Goal: Task Accomplishment & Management: Use online tool/utility

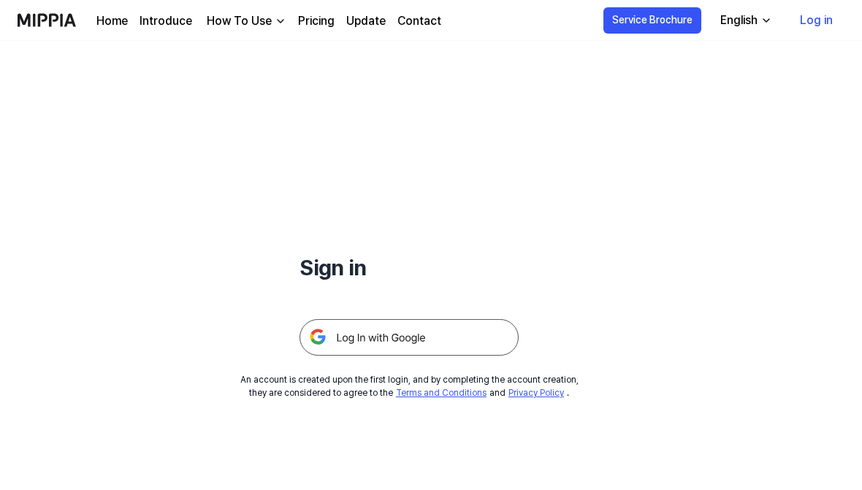
click at [471, 333] on img at bounding box center [409, 337] width 219 height 37
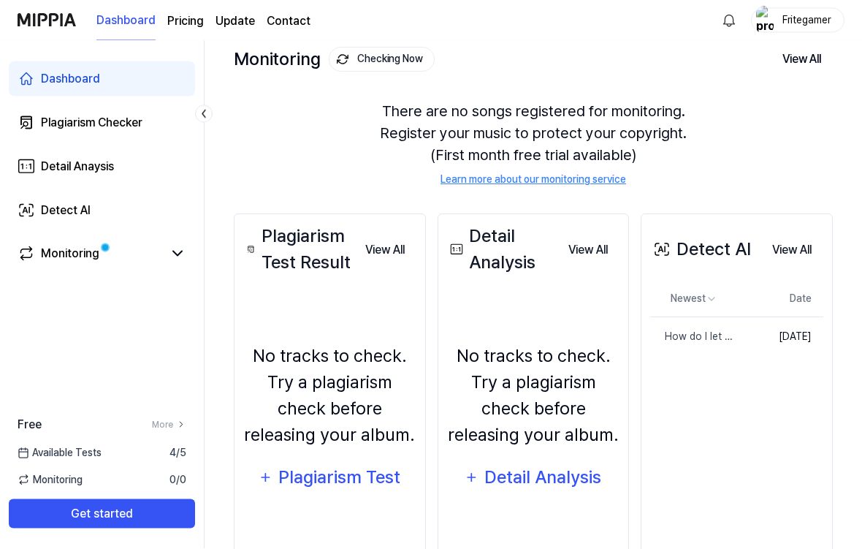
scroll to position [87, 0]
click at [139, 110] on link "Plagiarism Checker" at bounding box center [102, 122] width 186 height 35
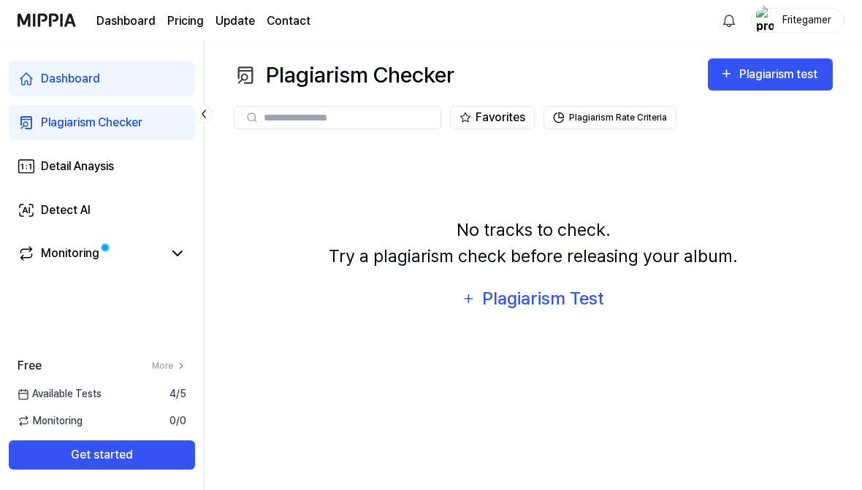
click at [587, 292] on div "Plagiarism Test" at bounding box center [543, 299] width 124 height 28
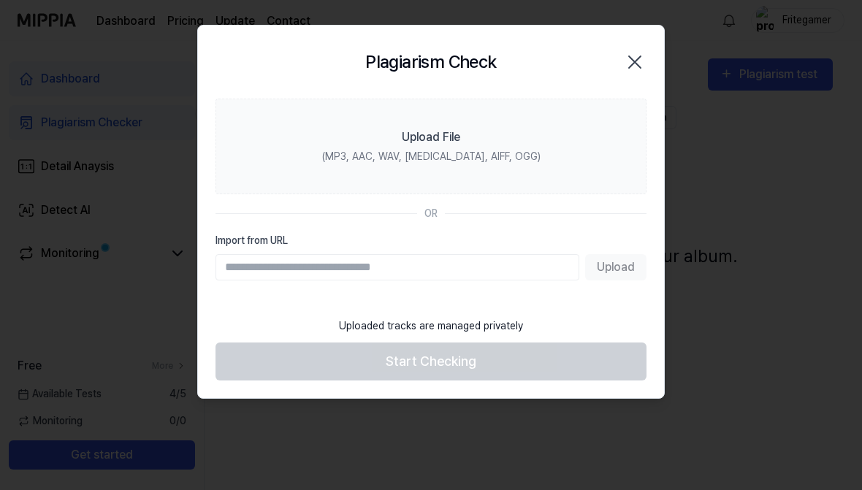
click at [490, 140] on label "Upload File (MP3, AAC, WAV, FLAC, AIFF, OGG)" at bounding box center [430, 147] width 431 height 96
click at [0, 0] on input "Upload File (MP3, AAC, WAV, FLAC, AIFF, OGG)" at bounding box center [0, 0] width 0 height 0
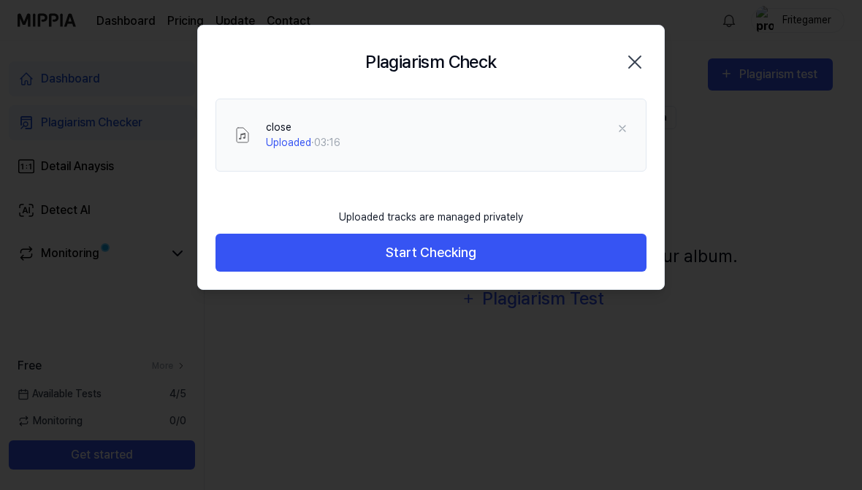
click at [594, 262] on button "Start Checking" at bounding box center [430, 253] width 431 height 39
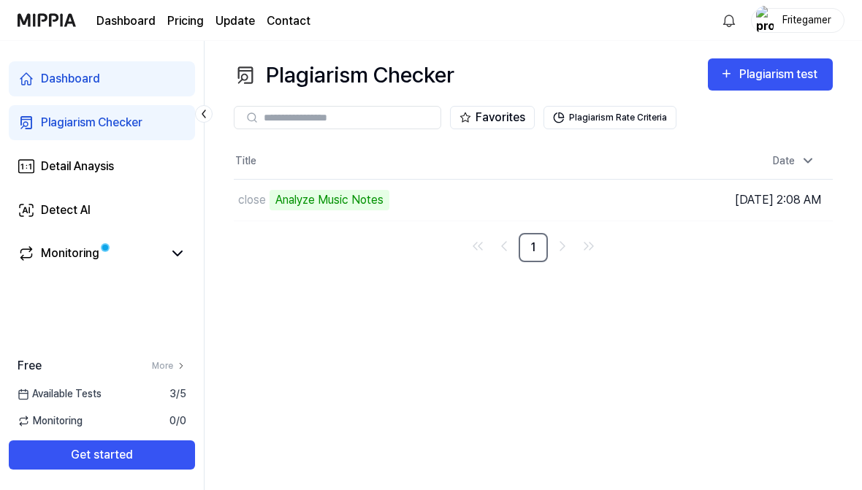
click at [178, 256] on icon at bounding box center [177, 253] width 9 height 4
click at [740, 300] on div "Plagiarism Checker Plagiarism test Plagiarism Checker Detail Analysis Detect AI…" at bounding box center [533, 265] width 657 height 449
click at [144, 169] on link "Detail Anaysis" at bounding box center [102, 166] width 186 height 35
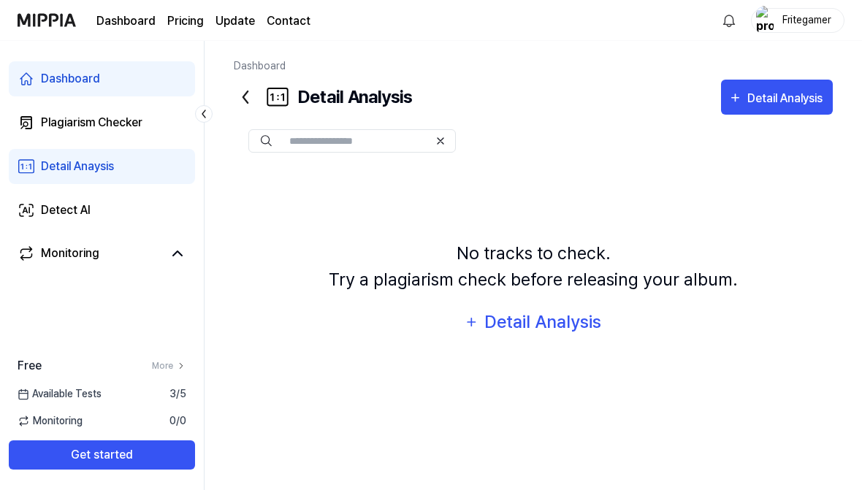
click at [143, 134] on link "Plagiarism Checker" at bounding box center [102, 122] width 186 height 35
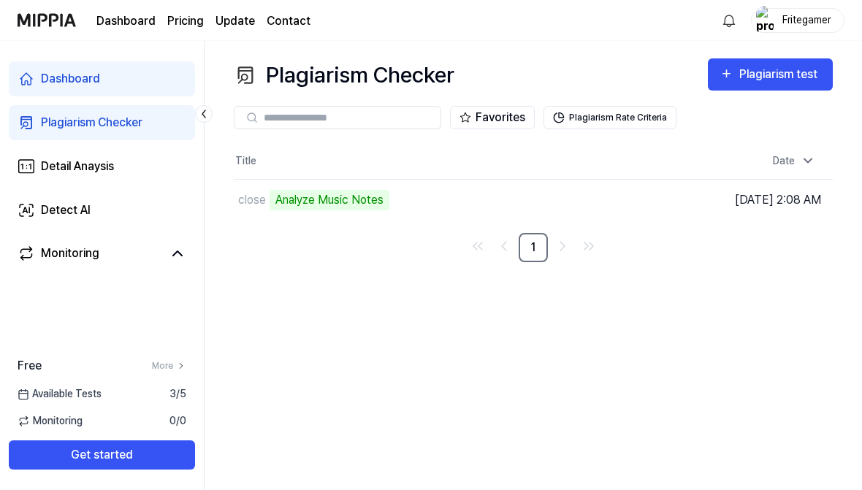
click at [137, 169] on link "Detail Anaysis" at bounding box center [102, 166] width 186 height 35
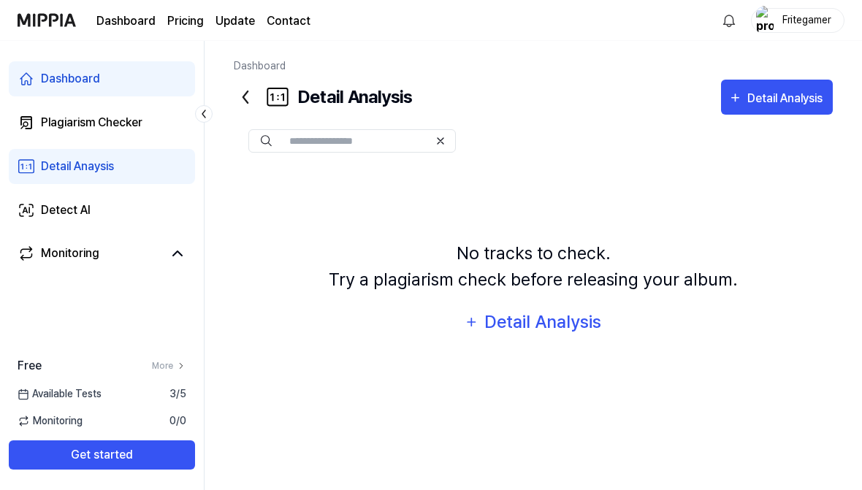
click at [562, 327] on div "Detail Analysis" at bounding box center [543, 322] width 119 height 28
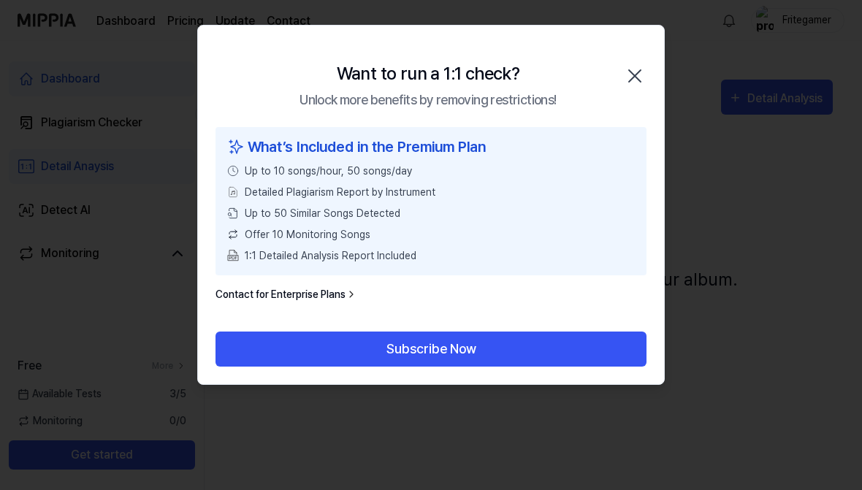
click at [640, 69] on icon "button" at bounding box center [634, 75] width 23 height 23
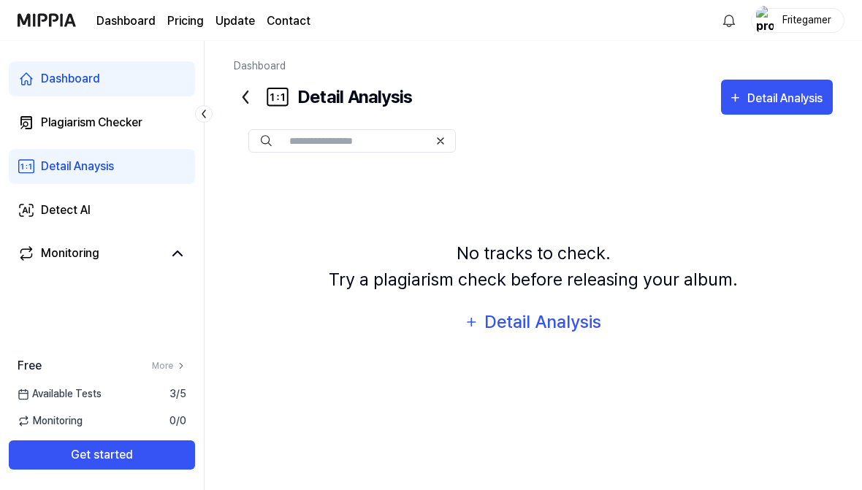
click at [152, 198] on link "Detect AI" at bounding box center [102, 210] width 186 height 35
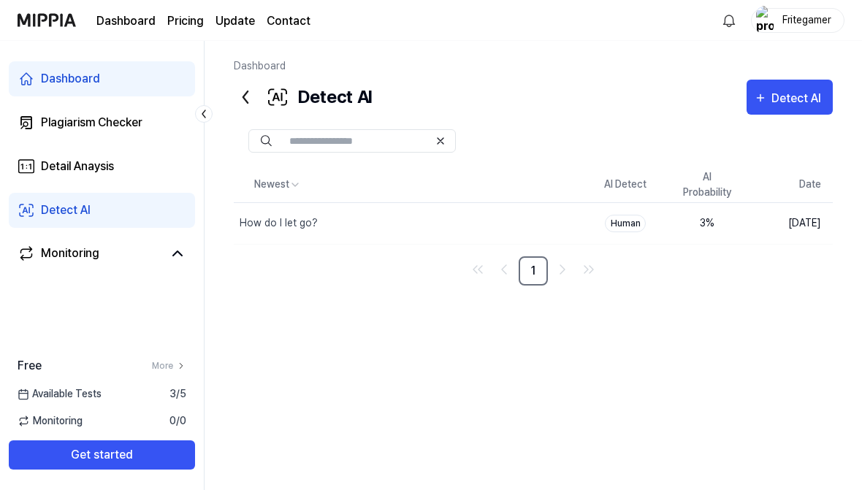
click at [777, 97] on div "Detect AI" at bounding box center [798, 98] width 54 height 19
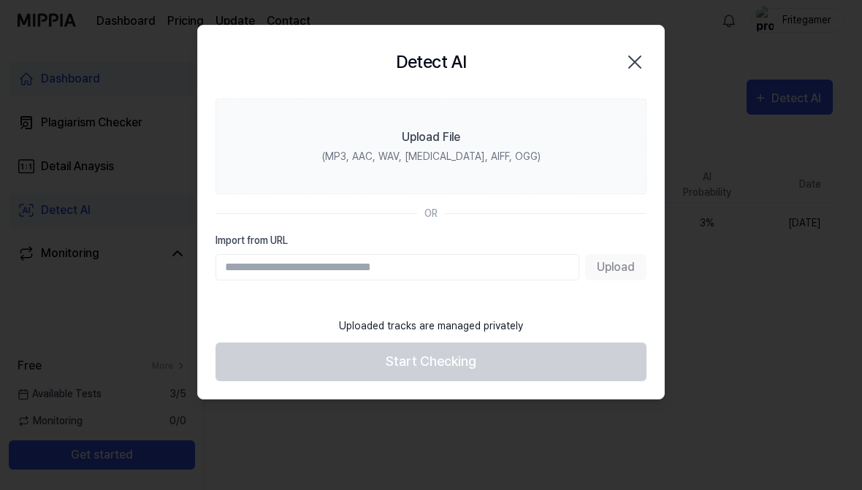
click at [541, 129] on label "Upload File (MP3, AAC, WAV, FLAC, AIFF, OGG)" at bounding box center [430, 147] width 431 height 96
click at [0, 0] on input "Upload File (MP3, AAC, WAV, FLAC, AIFF, OGG)" at bounding box center [0, 0] width 0 height 0
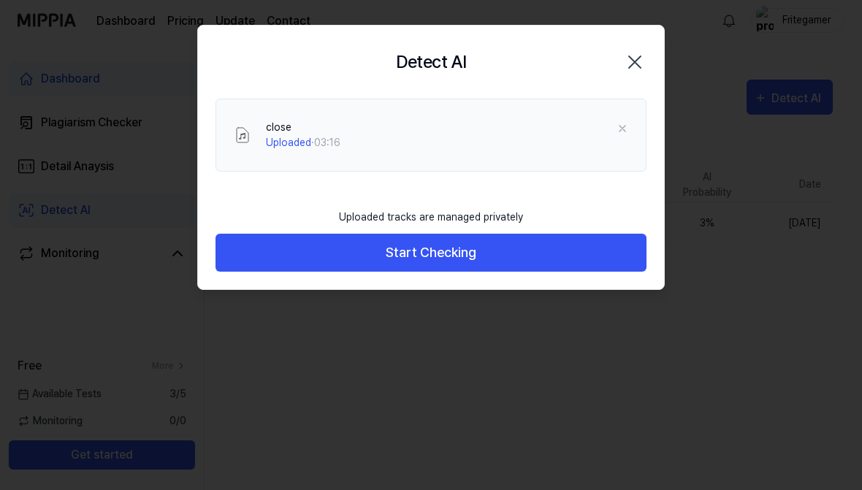
click at [594, 259] on button "Start Checking" at bounding box center [430, 253] width 431 height 39
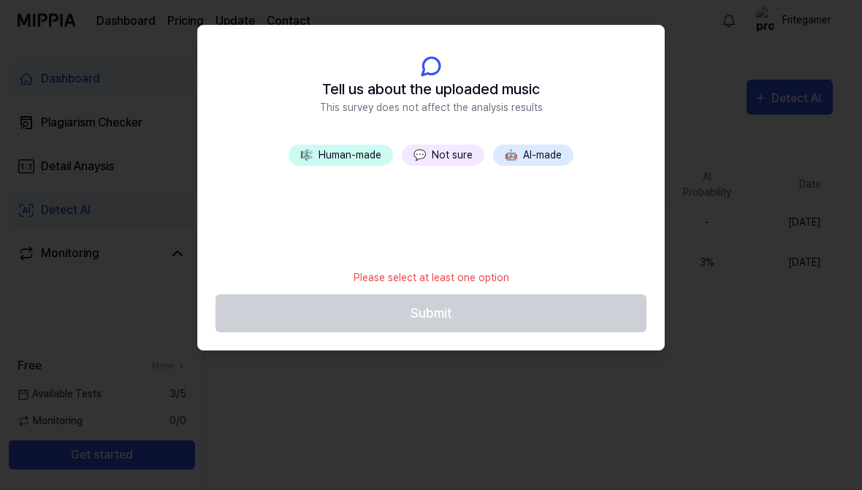
click at [449, 151] on button "💬 Not sure" at bounding box center [443, 155] width 83 height 21
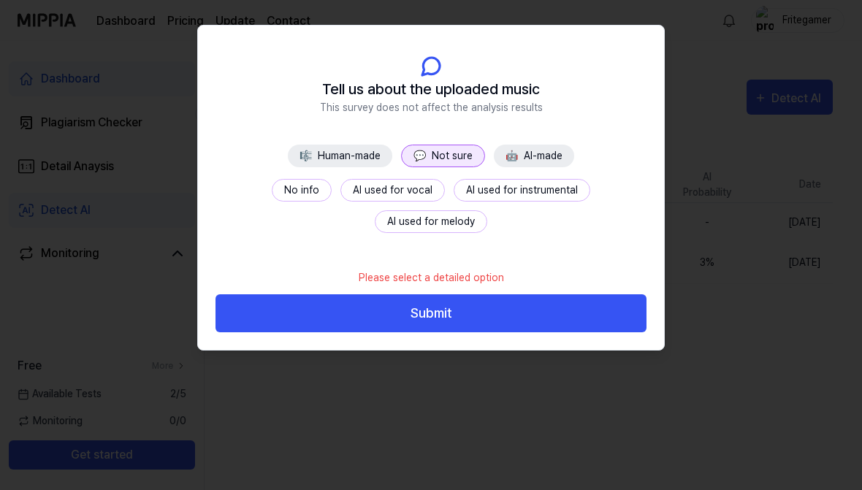
click at [272, 185] on button "No info" at bounding box center [302, 190] width 60 height 23
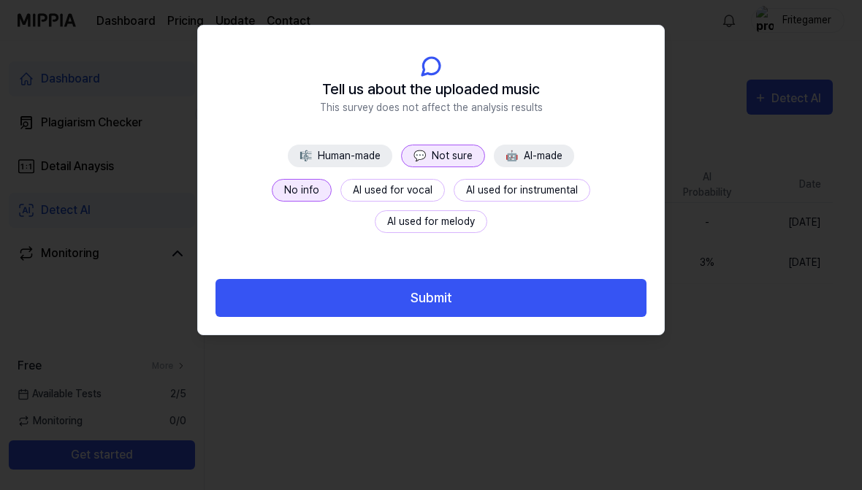
click at [501, 301] on button "Submit" at bounding box center [430, 298] width 431 height 39
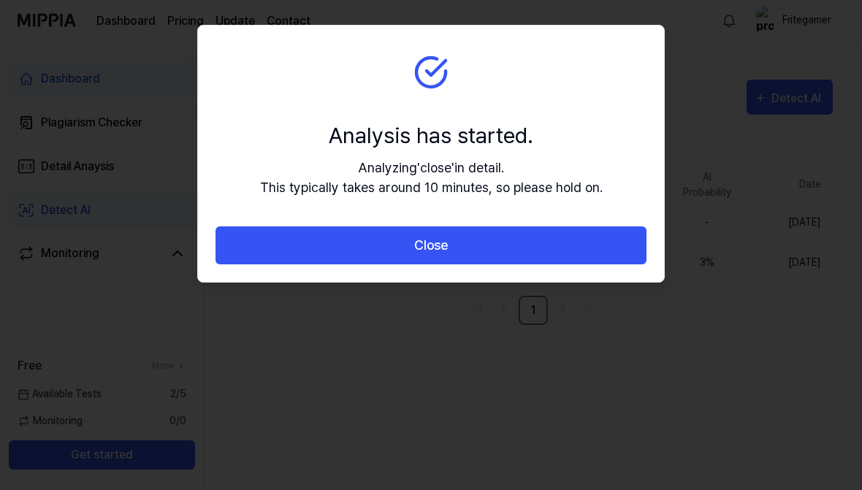
click at [613, 251] on button "Close" at bounding box center [430, 245] width 431 height 39
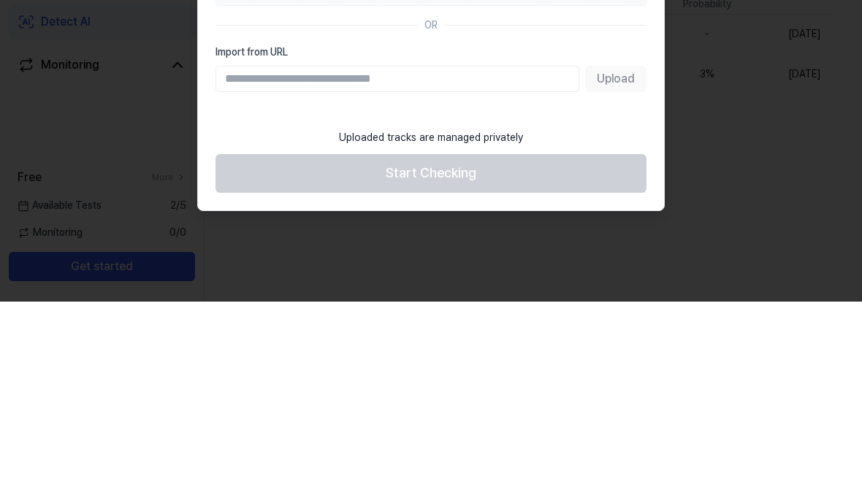
scroll to position [25, 0]
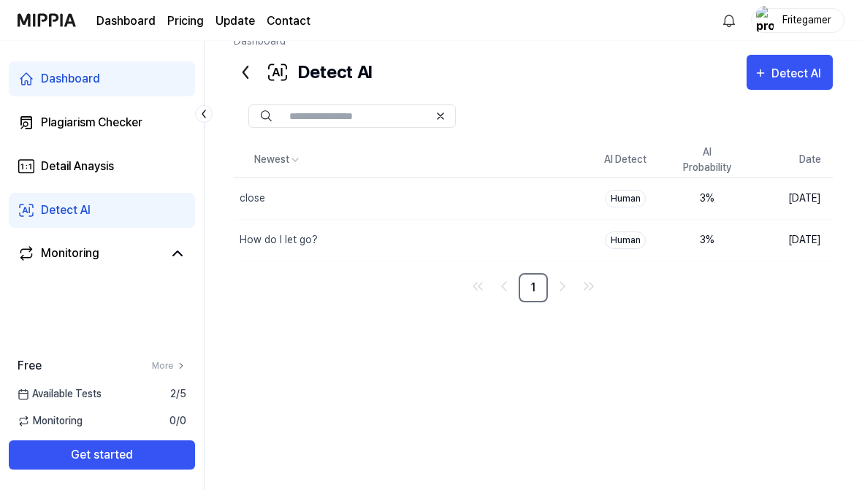
click at [140, 117] on div "Plagiarism Checker" at bounding box center [92, 123] width 102 height 18
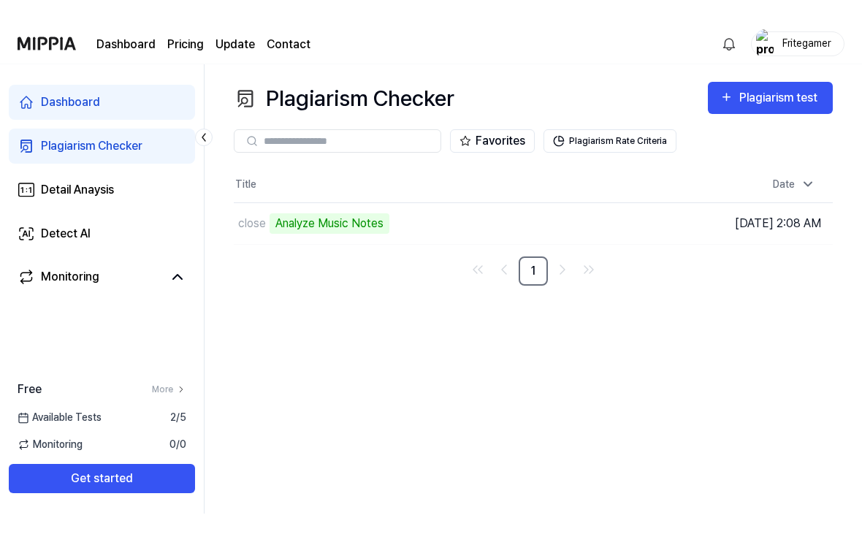
scroll to position [0, 0]
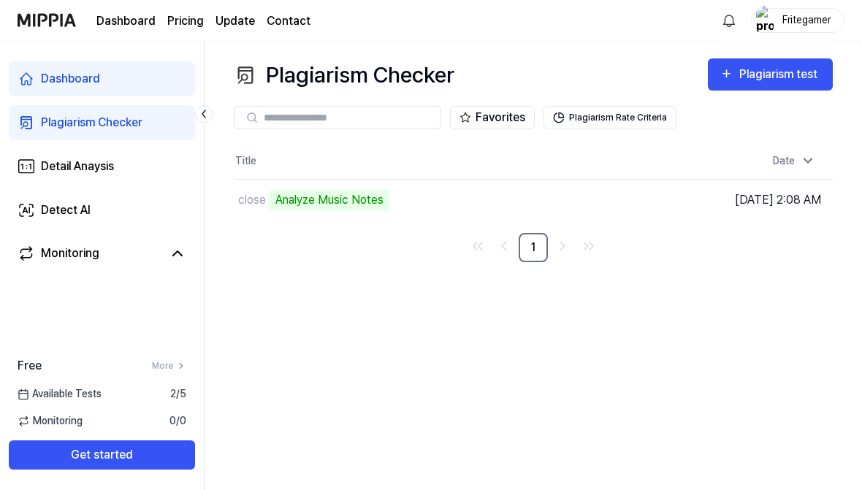
click at [630, 116] on button "Plagiarism Rate Criteria" at bounding box center [609, 117] width 133 height 23
click at [616, 108] on button "Plagiarism Rate Criteria" at bounding box center [609, 117] width 133 height 23
click at [628, 66] on div "Plagiarism Checker Plagiarism test" at bounding box center [533, 74] width 599 height 33
click at [1, 134] on div "Dashboard Plagiarism Checker Detail Anaysis Detect AI Monitoring" at bounding box center [102, 166] width 204 height 250
click at [746, 75] on div "Plagiarism test" at bounding box center [780, 74] width 82 height 19
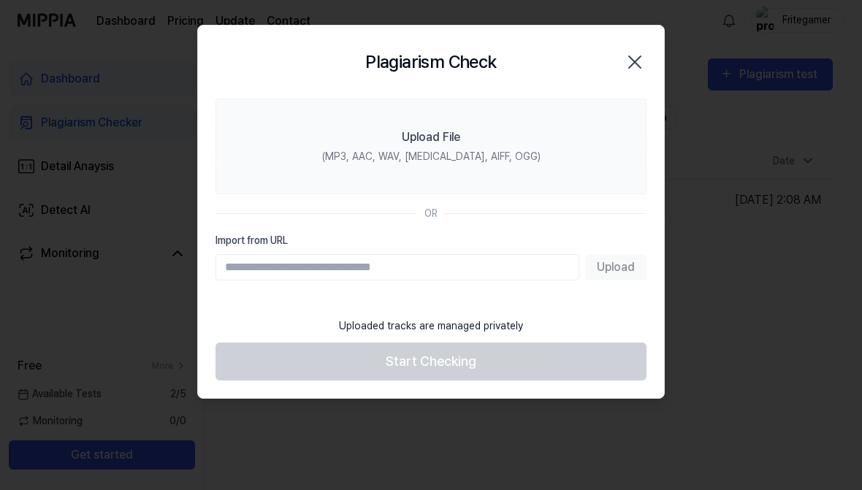
click at [342, 117] on label "Upload File (MP3, AAC, WAV, FLAC, AIFF, OGG)" at bounding box center [430, 147] width 431 height 96
click at [0, 0] on input "Upload File (MP3, AAC, WAV, FLAC, AIFF, OGG)" at bounding box center [0, 0] width 0 height 0
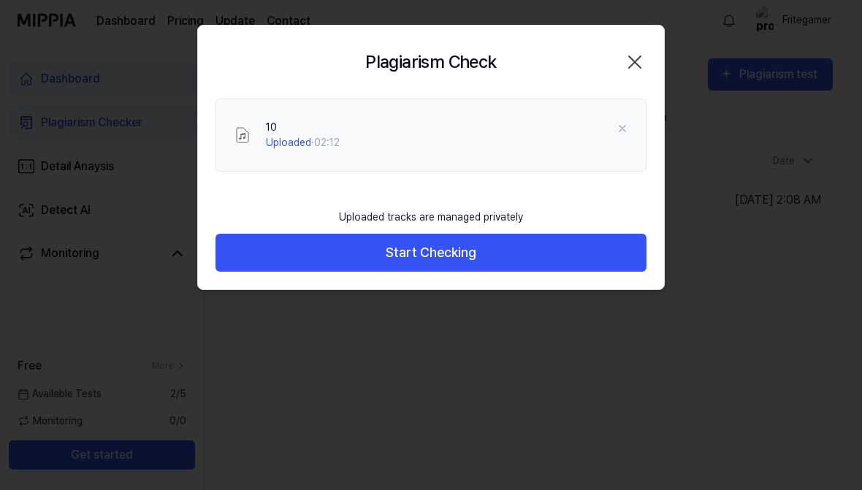
click at [321, 245] on button "Start Checking" at bounding box center [430, 253] width 431 height 39
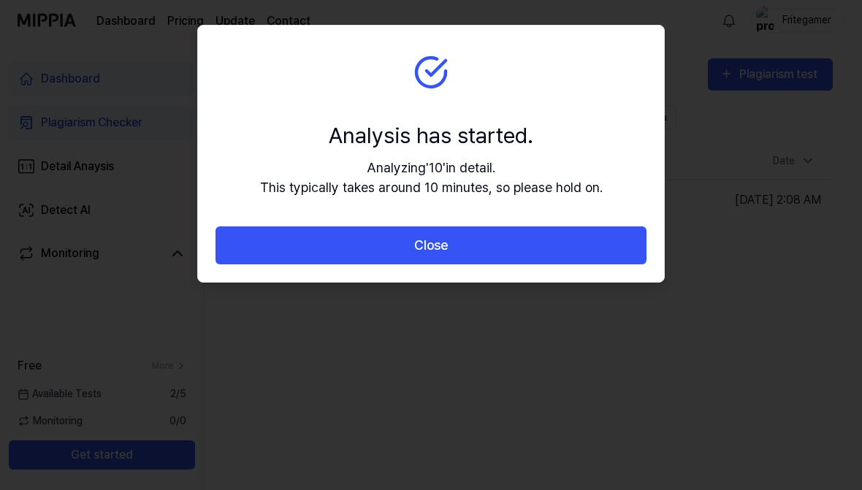
click at [251, 256] on button "Close" at bounding box center [430, 245] width 431 height 39
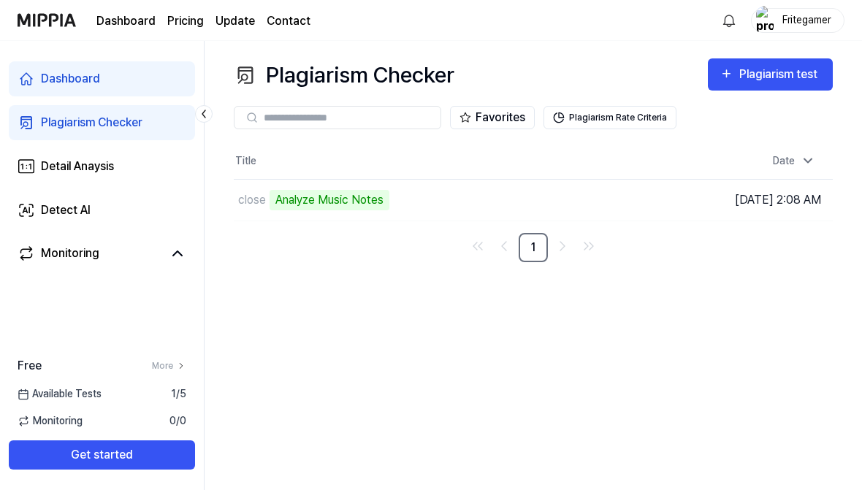
click at [51, 208] on div "Detect AI" at bounding box center [66, 211] width 50 height 18
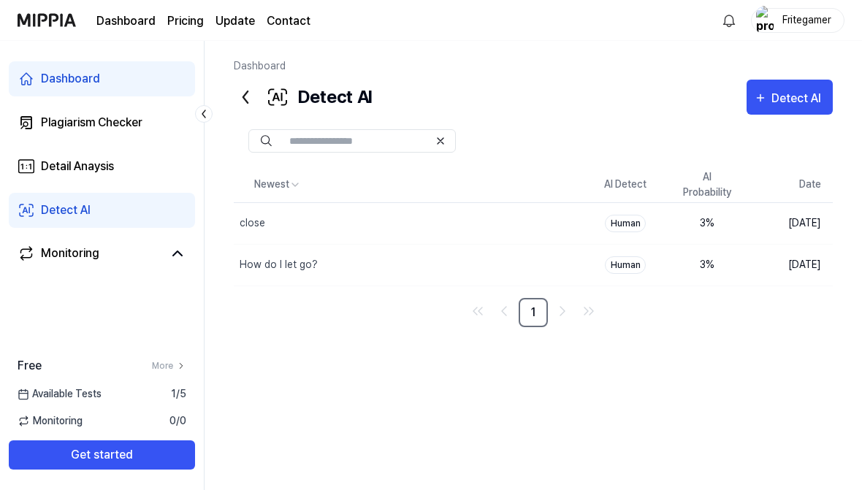
click at [251, 220] on div "close" at bounding box center [253, 222] width 26 height 15
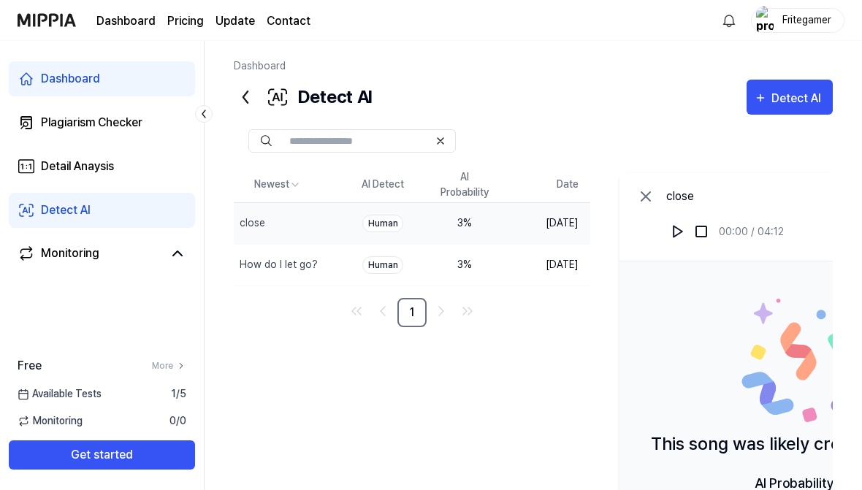
click at [685, 232] on img at bounding box center [678, 231] width 15 height 15
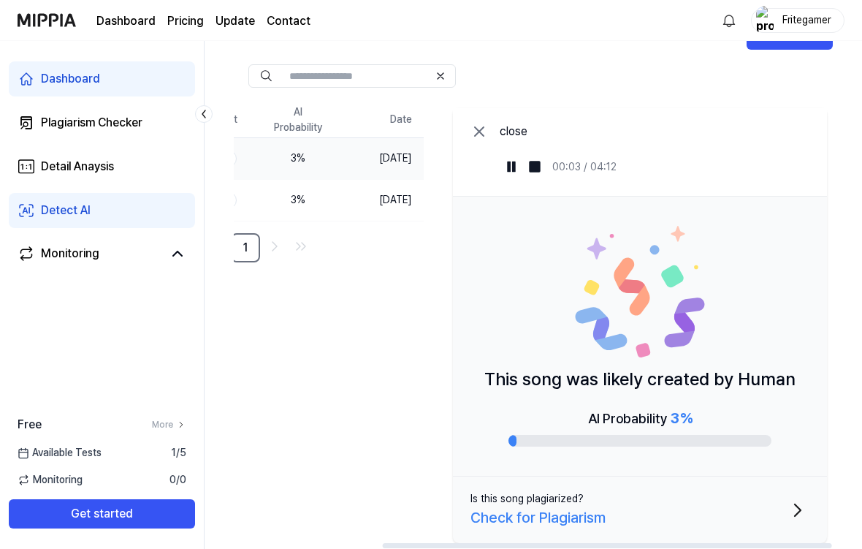
scroll to position [0, 197]
click at [62, 126] on div "Plagiarism Checker" at bounding box center [92, 123] width 102 height 18
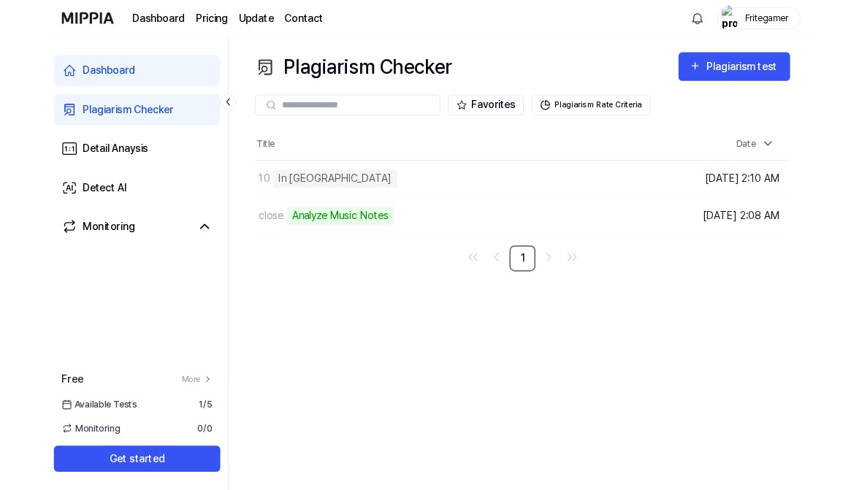
scroll to position [0, 0]
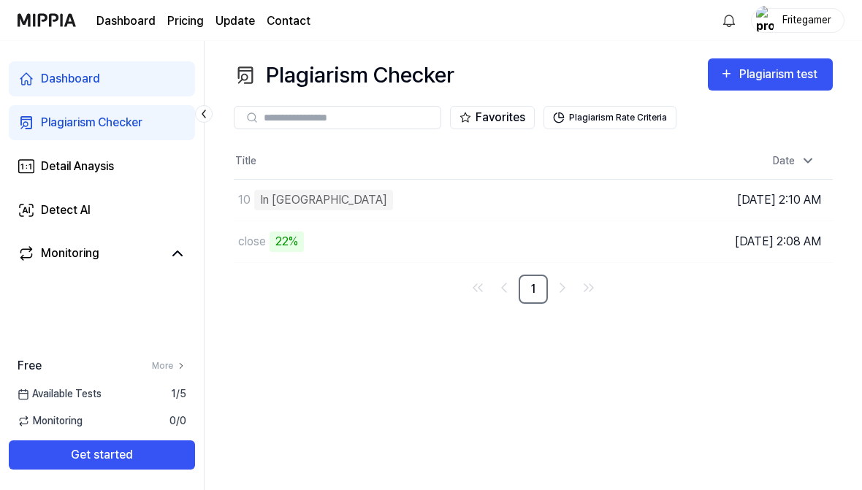
click at [57, 215] on div "Detect AI" at bounding box center [66, 211] width 50 height 18
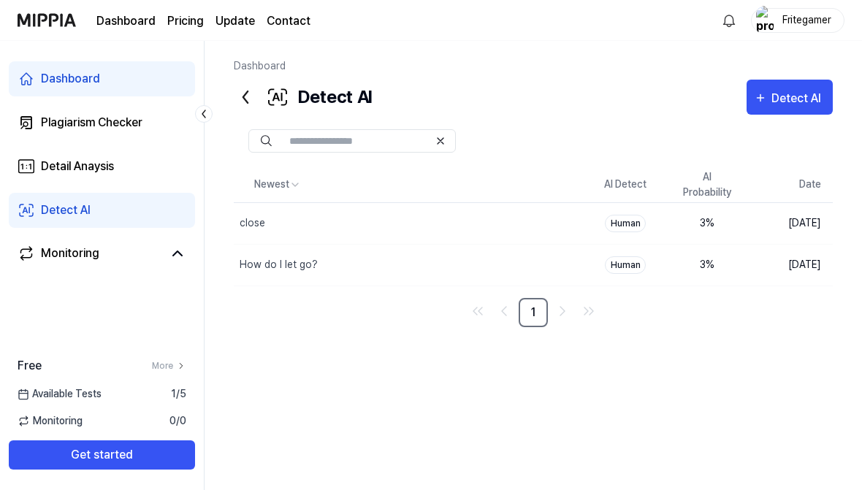
click at [778, 83] on button "Detect AI" at bounding box center [790, 97] width 86 height 35
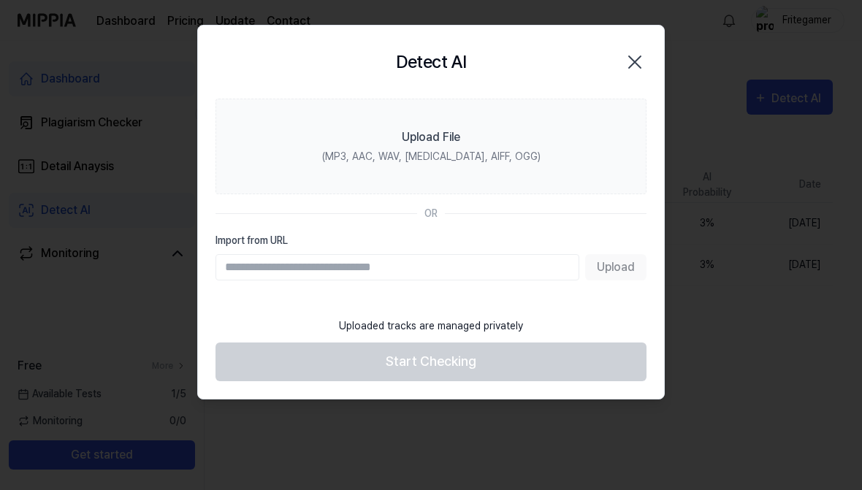
click at [313, 125] on label "Upload File (MP3, AAC, WAV, FLAC, AIFF, OGG)" at bounding box center [430, 147] width 431 height 96
click at [0, 0] on input "Upload File (MP3, AAC, WAV, FLAC, AIFF, OGG)" at bounding box center [0, 0] width 0 height 0
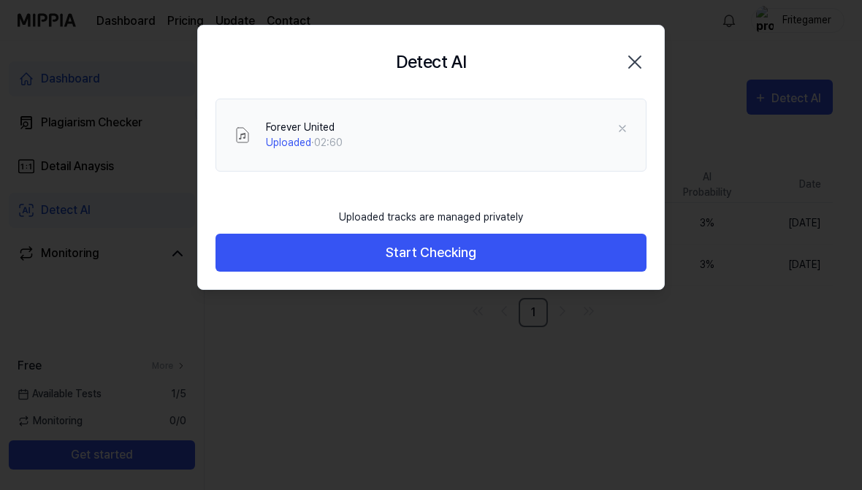
click at [283, 261] on button "Start Checking" at bounding box center [430, 253] width 431 height 39
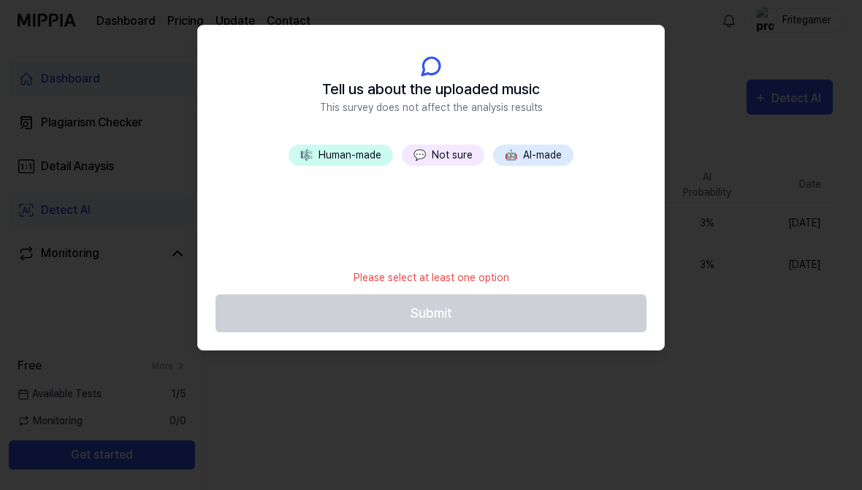
click at [515, 157] on span "🤖" at bounding box center [511, 155] width 12 height 12
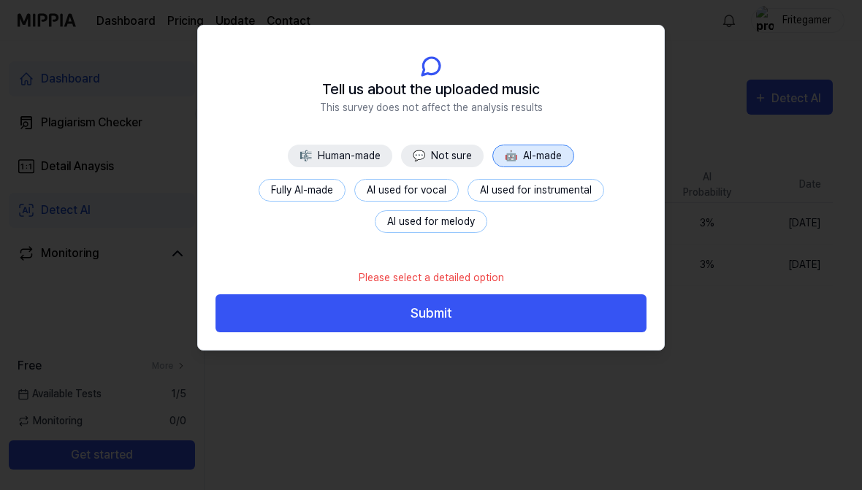
click at [313, 199] on button "Fully AI-made" at bounding box center [302, 190] width 87 height 23
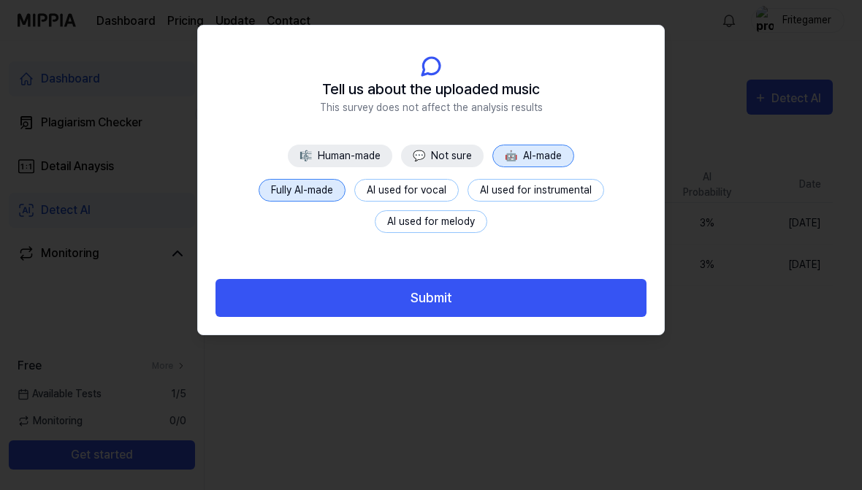
click at [363, 297] on button "Submit" at bounding box center [430, 298] width 431 height 39
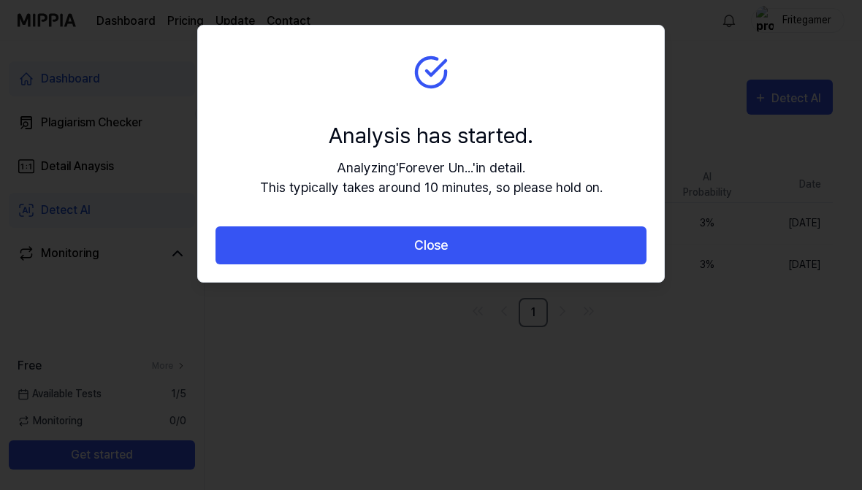
click at [367, 237] on button "Close" at bounding box center [430, 245] width 431 height 39
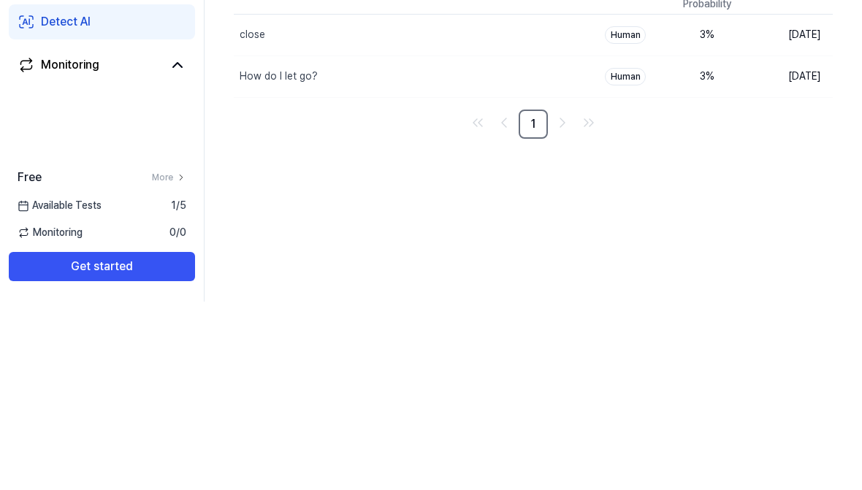
scroll to position [25, 0]
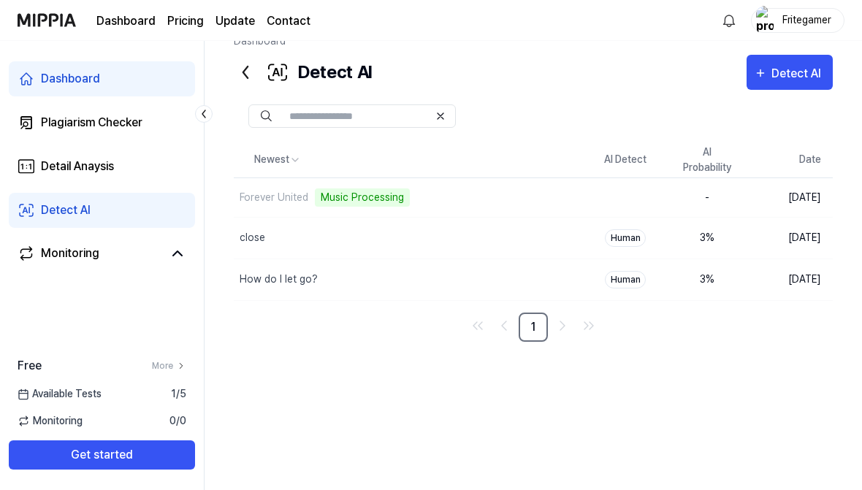
click at [69, 122] on div "Plagiarism Checker" at bounding box center [92, 123] width 102 height 18
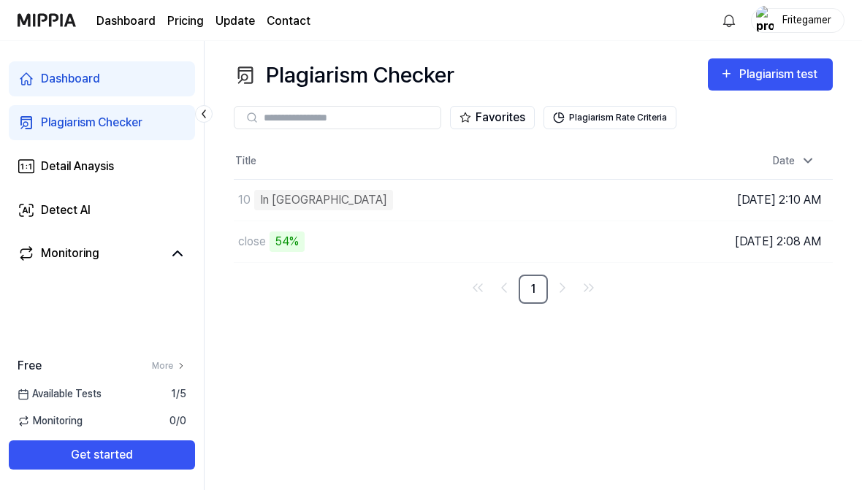
click at [53, 210] on div "Detect AI" at bounding box center [66, 211] width 50 height 18
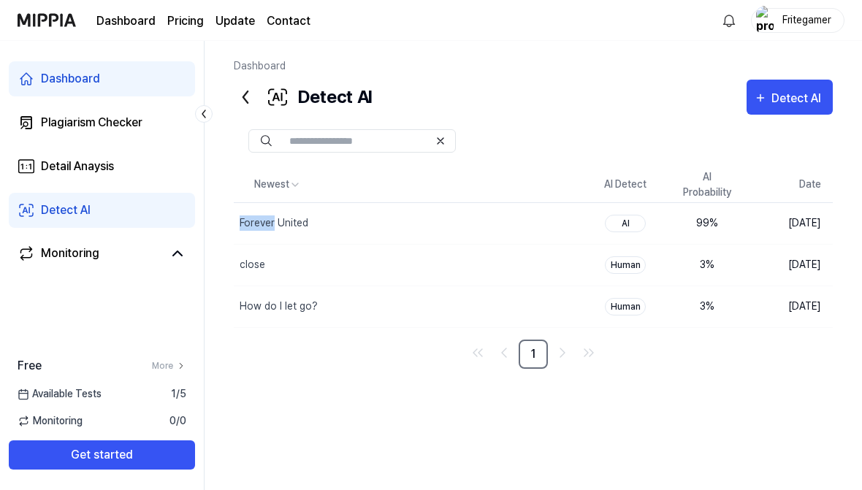
click at [270, 384] on div "Newest AI Detect AI Probability Date Forever United Delete AI 99 % Aug 29, 2025…" at bounding box center [533, 326] width 599 height 318
click at [318, 397] on div "Newest AI Detect AI Probability Date Forever United Delete AI 99 % Aug 29, 2025…" at bounding box center [533, 326] width 599 height 318
click at [762, 108] on button "Detect AI" at bounding box center [790, 97] width 86 height 35
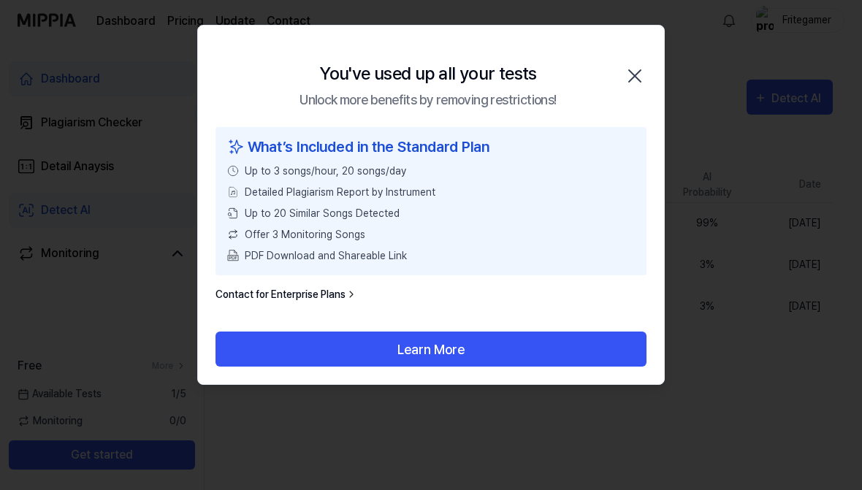
click at [302, 349] on button "Learn More" at bounding box center [430, 349] width 431 height 35
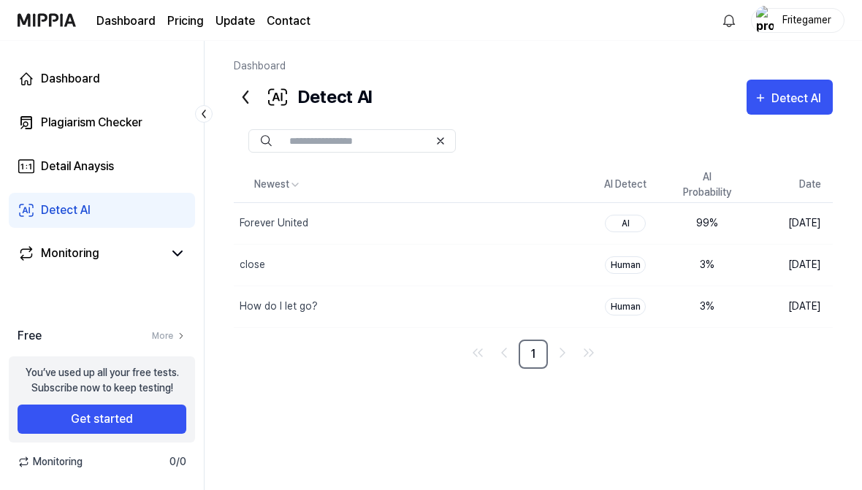
click at [63, 111] on link "Plagiarism Checker" at bounding box center [102, 122] width 186 height 35
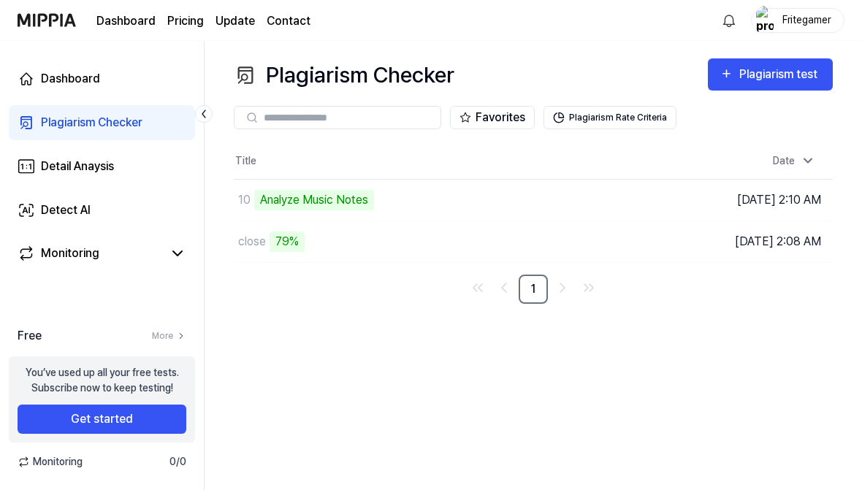
click at [161, 340] on link "More" at bounding box center [169, 335] width 34 height 13
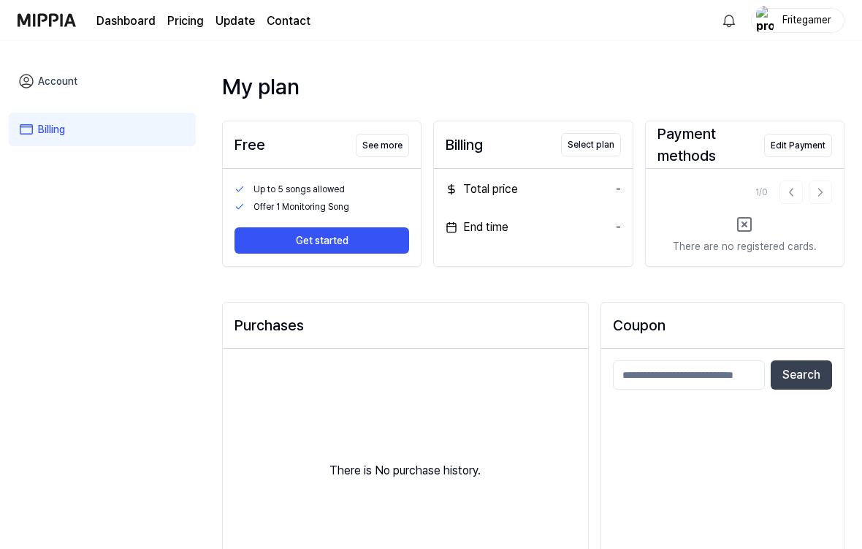
click at [372, 144] on button "See more" at bounding box center [382, 145] width 53 height 23
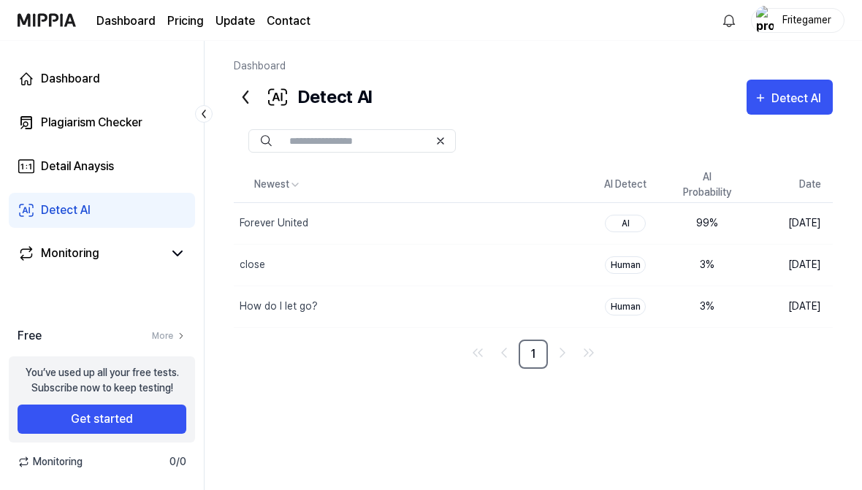
click at [60, 123] on div "Plagiarism Checker" at bounding box center [92, 123] width 102 height 18
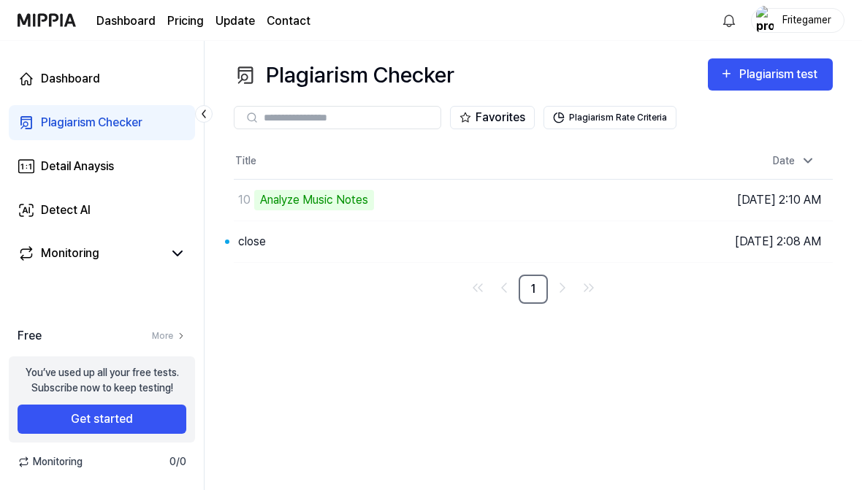
click at [0, 0] on button "Go to Results" at bounding box center [0, 0] width 0 height 0
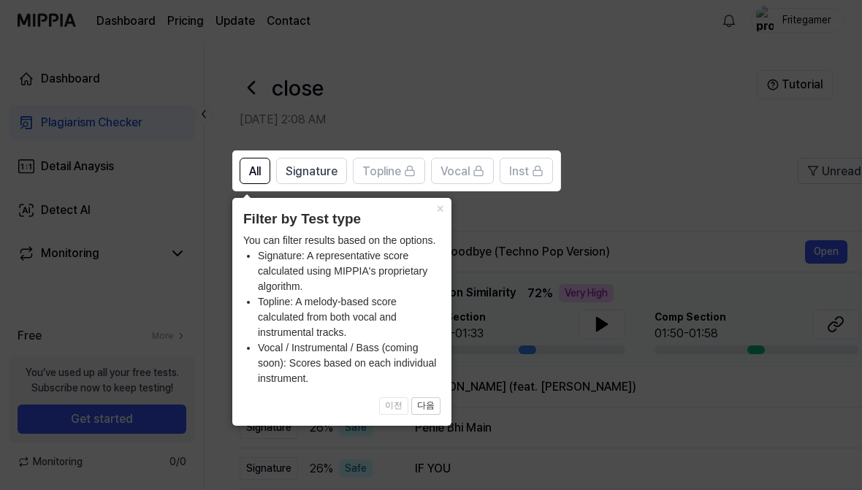
click at [497, 258] on icon at bounding box center [431, 245] width 862 height 490
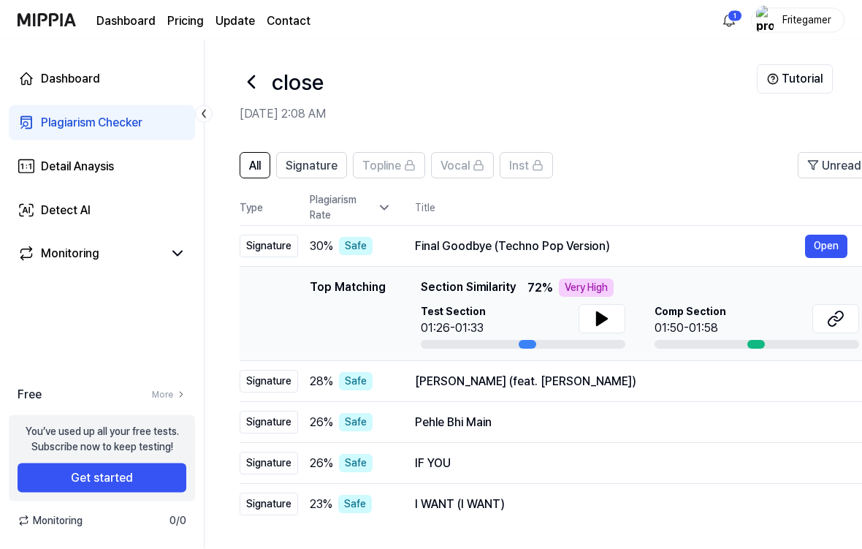
scroll to position [6, 0]
click at [604, 311] on icon at bounding box center [602, 319] width 18 height 18
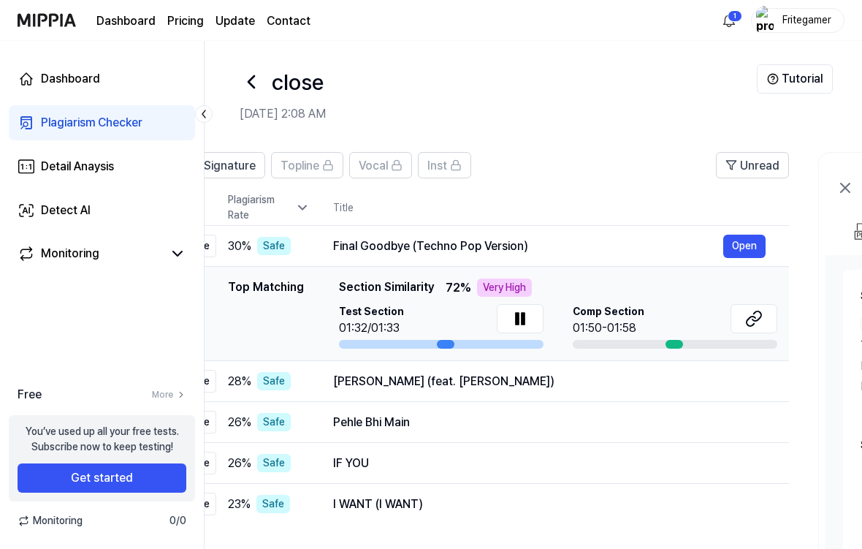
scroll to position [0, 81]
click at [682, 346] on div at bounding box center [675, 344] width 18 height 9
click at [628, 308] on span "Comp Section" at bounding box center [609, 311] width 72 height 15
click at [737, 317] on button at bounding box center [754, 318] width 47 height 29
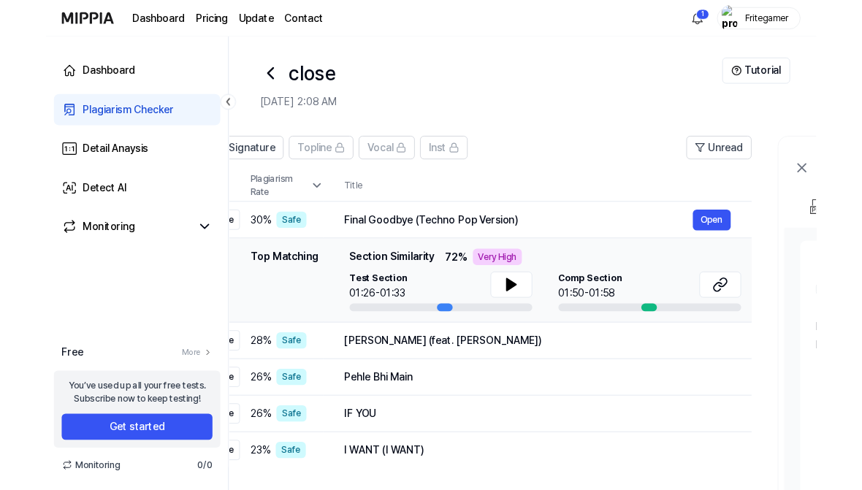
scroll to position [64, 0]
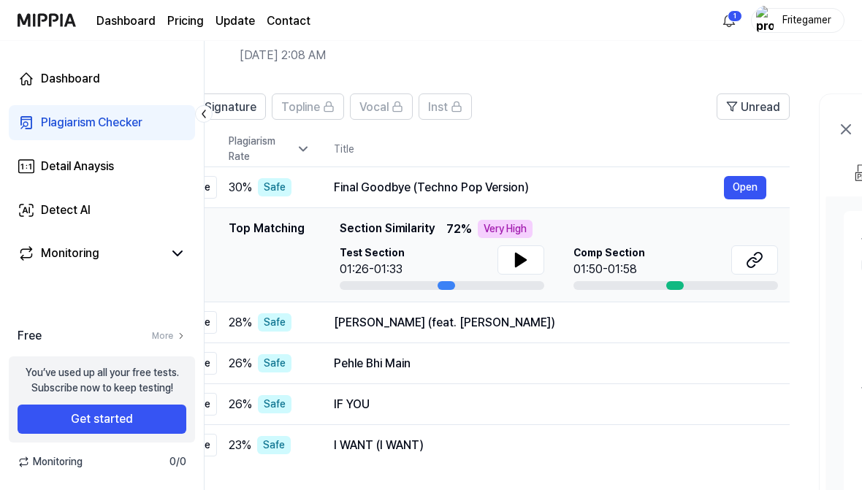
click at [0, 0] on button "Open" at bounding box center [0, 0] width 0 height 0
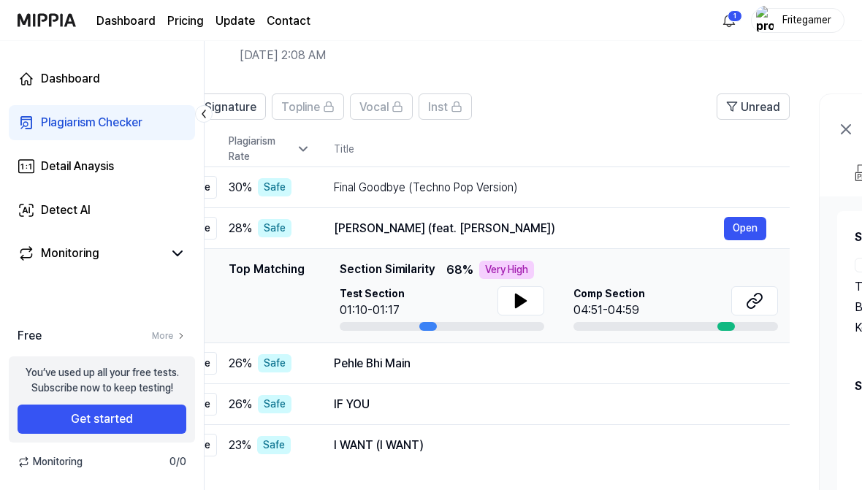
scroll to position [0, 0]
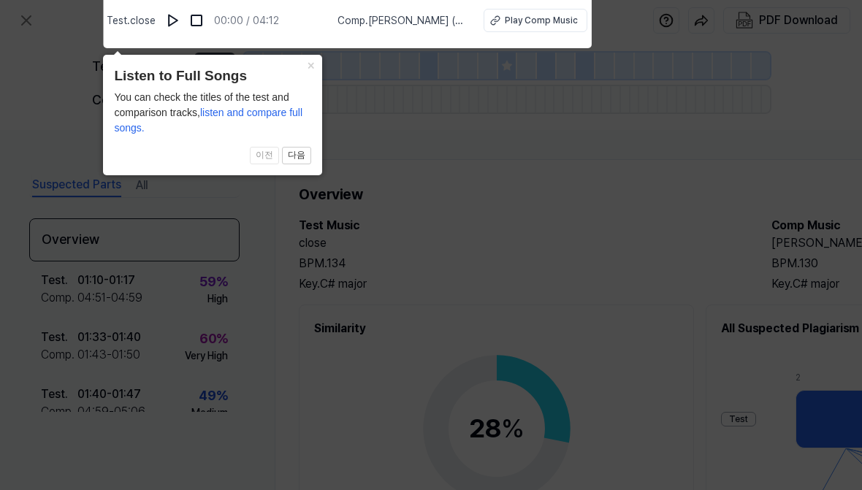
click at [390, 362] on icon at bounding box center [431, 241] width 862 height 497
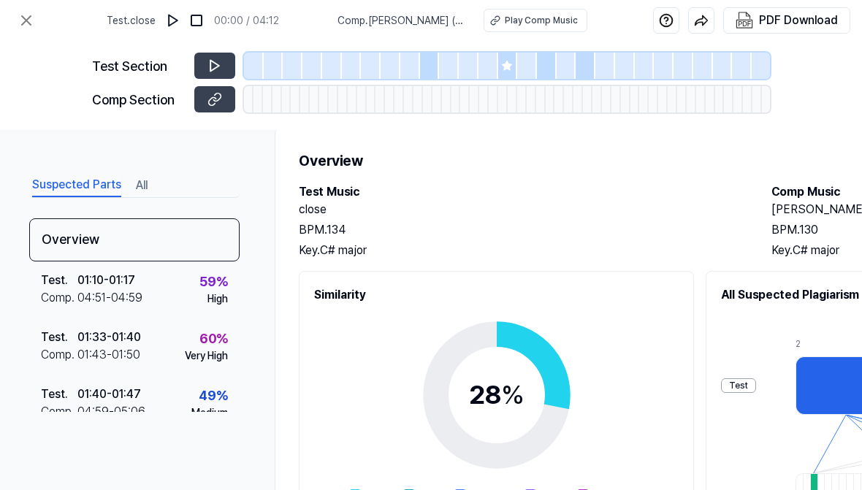
scroll to position [32, 0]
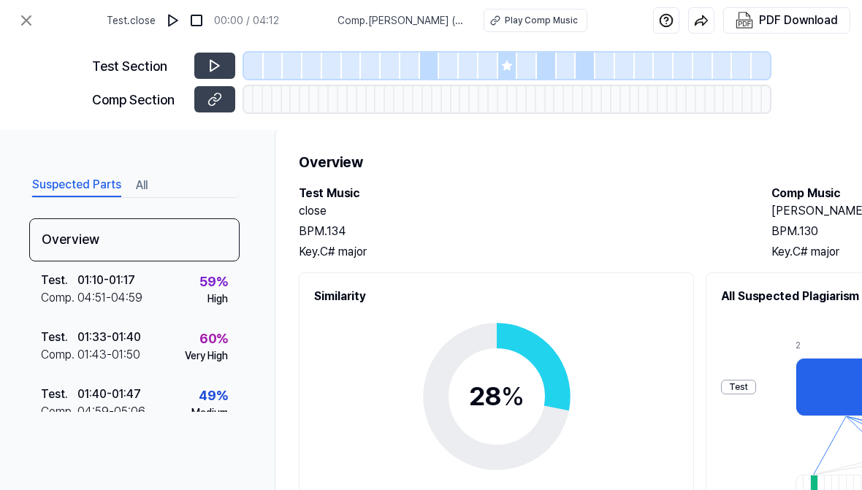
click at [75, 295] on div "Comp ." at bounding box center [59, 298] width 37 height 18
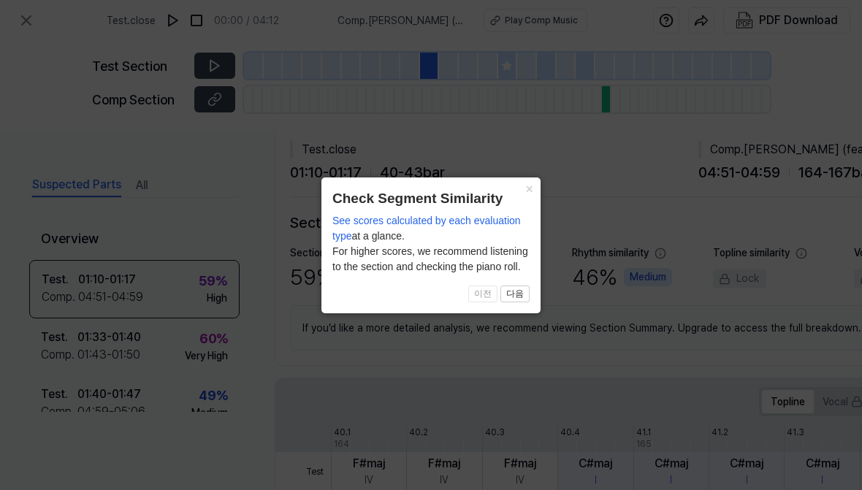
click at [527, 188] on button "×" at bounding box center [528, 188] width 23 height 20
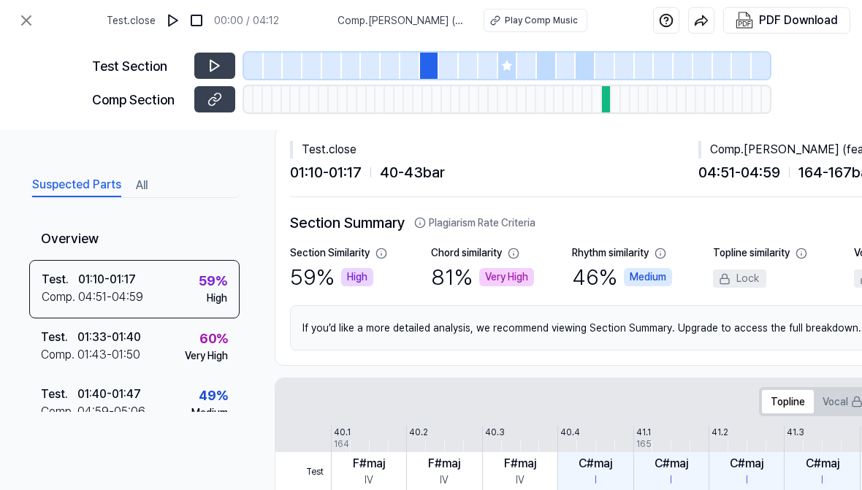
click at [129, 335] on div "01:33 - 01:40" at bounding box center [109, 338] width 64 height 18
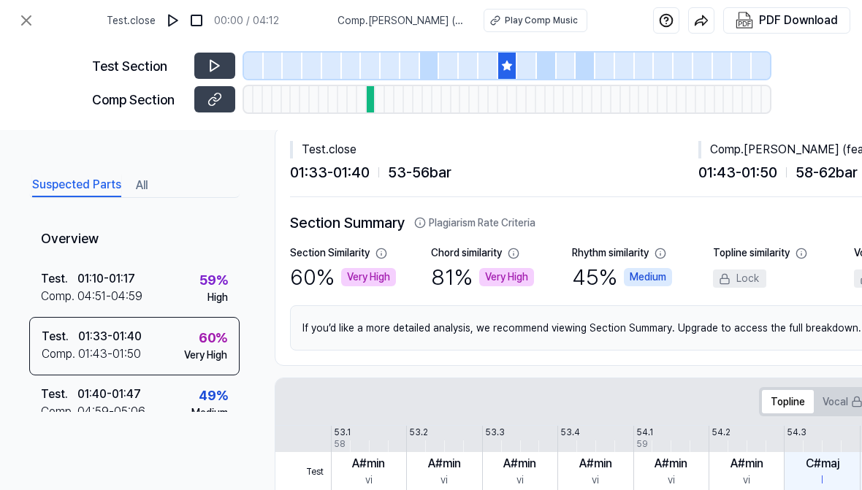
click at [210, 62] on icon at bounding box center [214, 65] width 15 height 15
click at [375, 96] on div at bounding box center [379, 99] width 9 height 26
click at [317, 91] on div at bounding box center [314, 99] width 9 height 26
click at [213, 101] on icon at bounding box center [214, 99] width 15 height 15
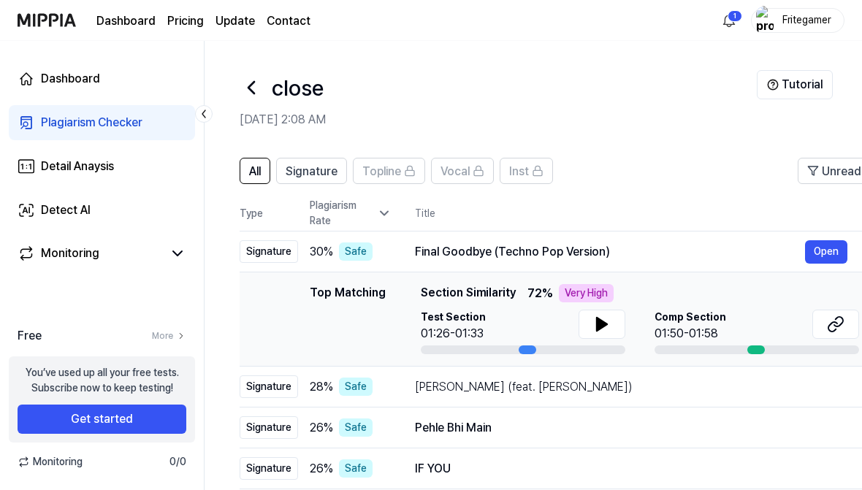
click at [358, 248] on div "Safe" at bounding box center [356, 252] width 34 height 18
click at [274, 199] on th "Type" at bounding box center [269, 214] width 58 height 36
click at [834, 248] on button "Open" at bounding box center [826, 251] width 42 height 23
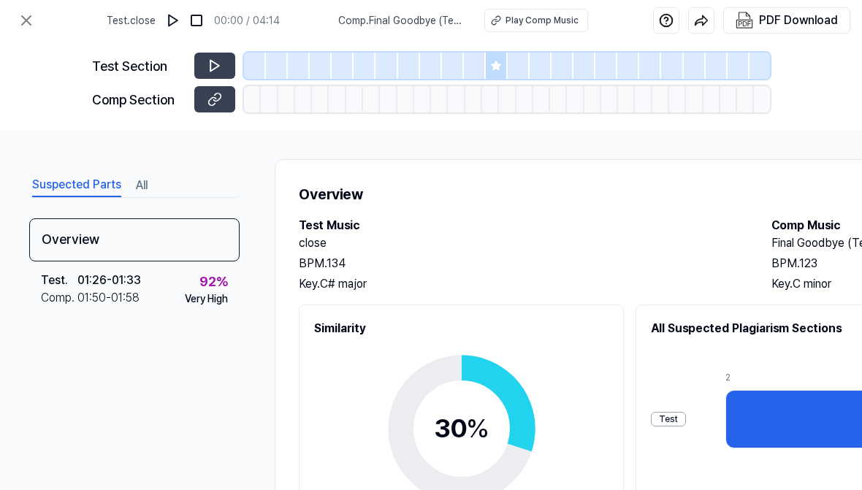
click at [215, 70] on icon at bounding box center [214, 65] width 15 height 15
click at [210, 59] on icon at bounding box center [214, 65] width 15 height 15
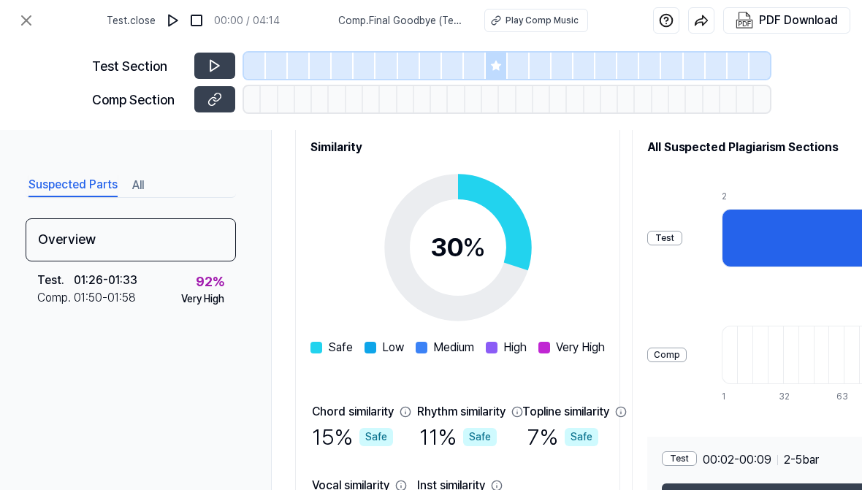
scroll to position [183, 4]
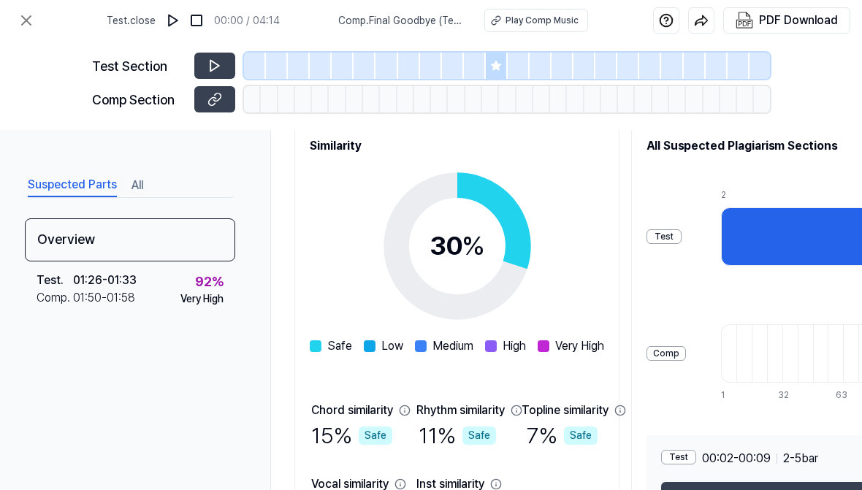
click at [109, 292] on div "01:50 - 01:58" at bounding box center [104, 298] width 62 height 18
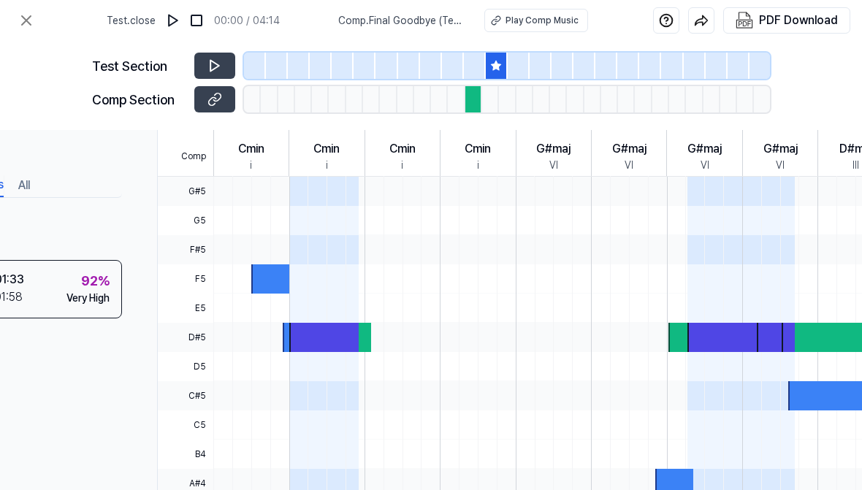
scroll to position [389, 121]
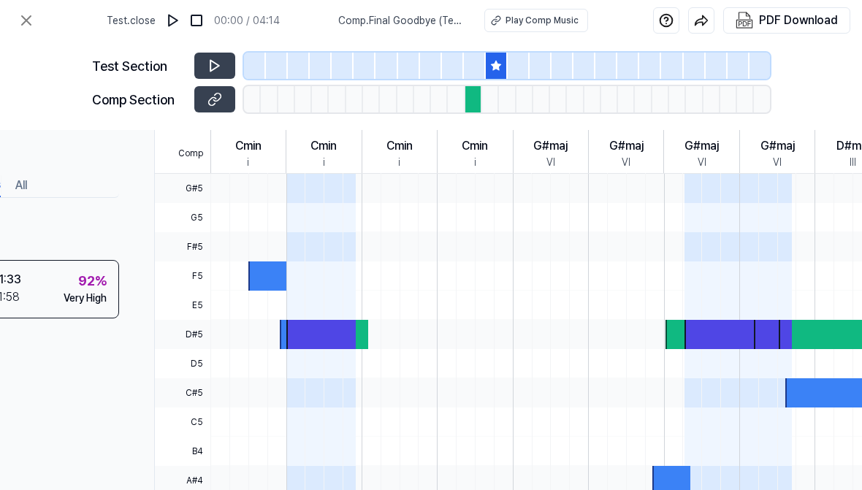
click at [305, 338] on div at bounding box center [320, 334] width 69 height 29
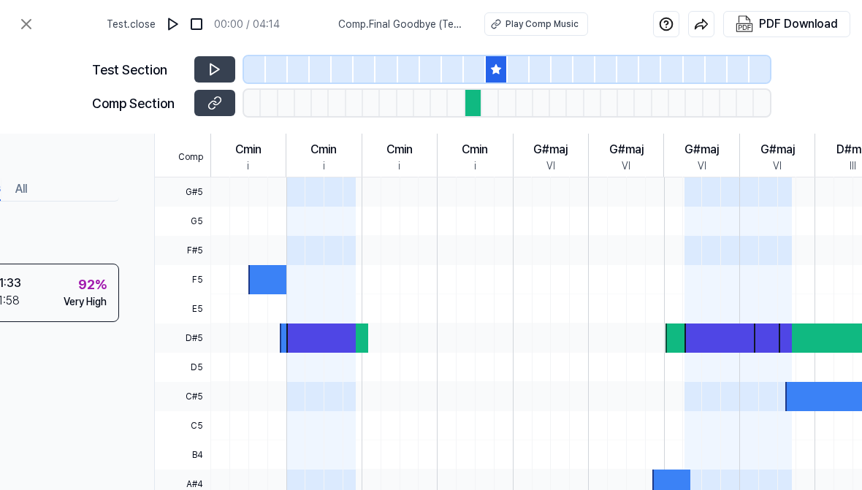
scroll to position [0, 0]
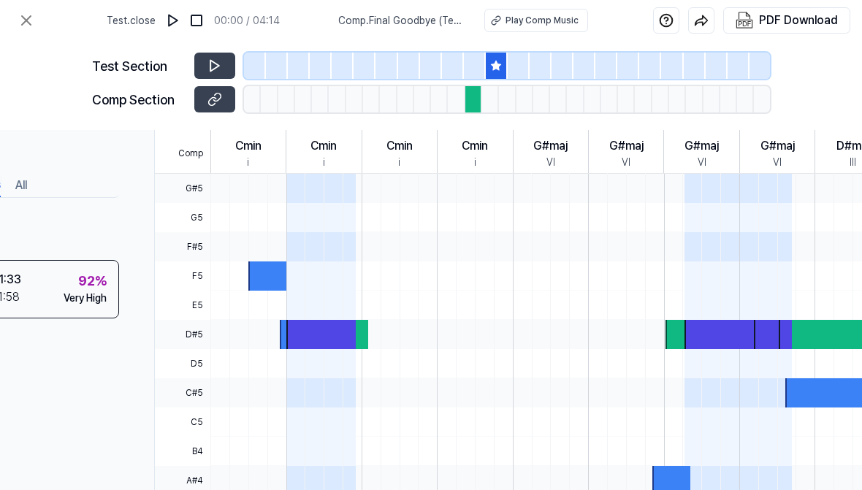
click at [210, 61] on icon at bounding box center [214, 66] width 9 height 11
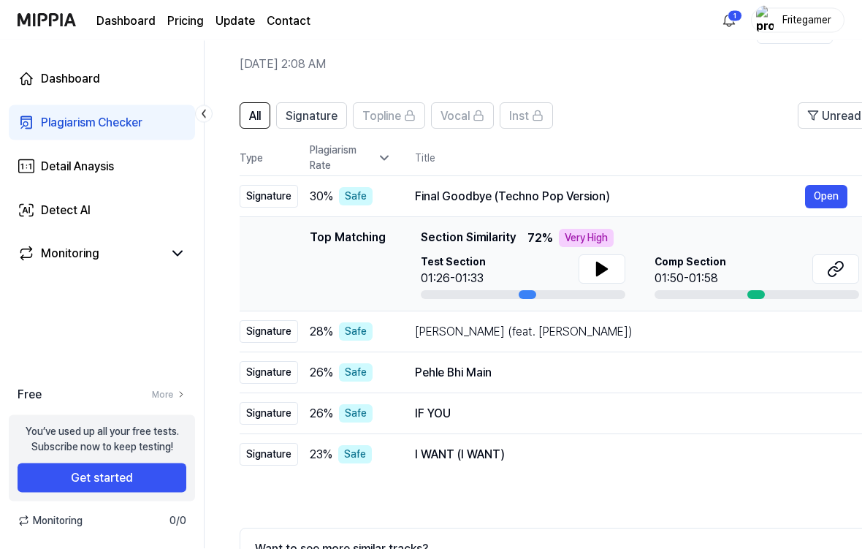
scroll to position [56, 0]
click at [0, 0] on button "Open" at bounding box center [0, 0] width 0 height 0
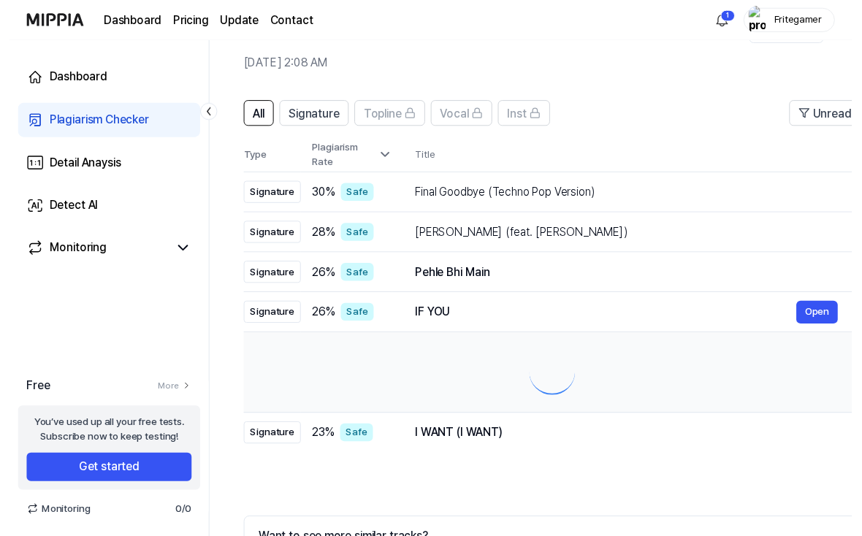
scroll to position [0, 0]
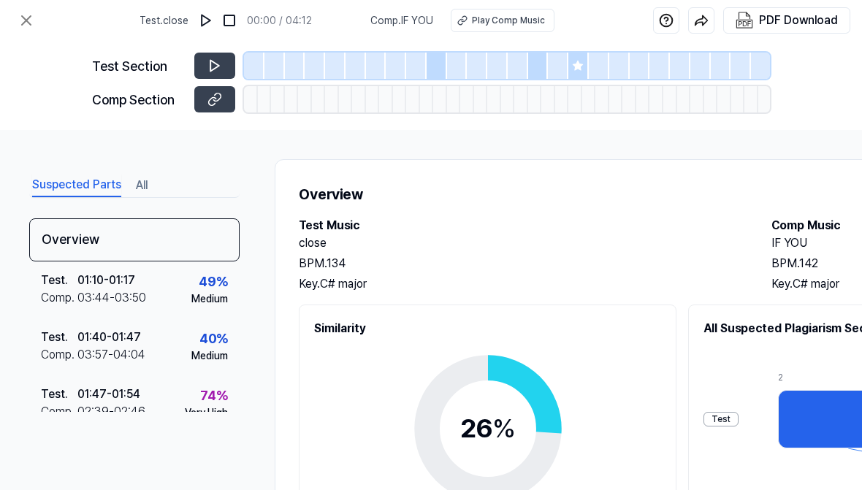
click at [220, 99] on icon at bounding box center [216, 98] width 7 height 8
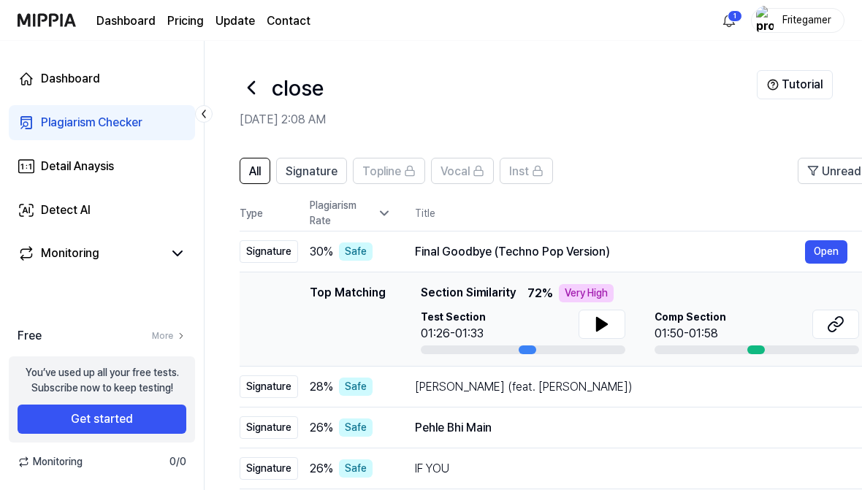
click at [247, 92] on icon at bounding box center [251, 87] width 23 height 23
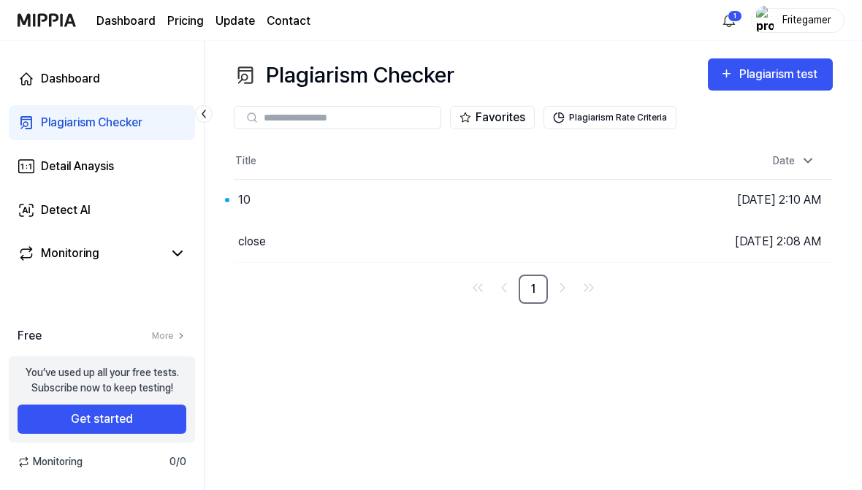
click at [0, 0] on button "Go to Results" at bounding box center [0, 0] width 0 height 0
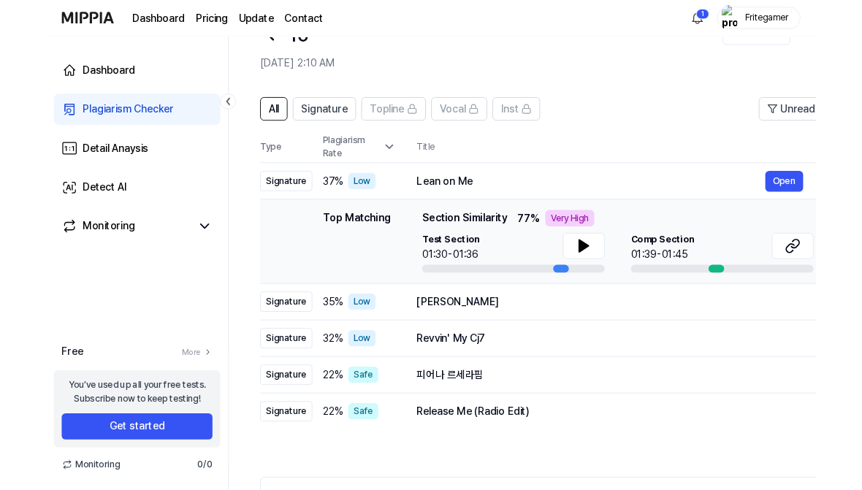
scroll to position [108, 0]
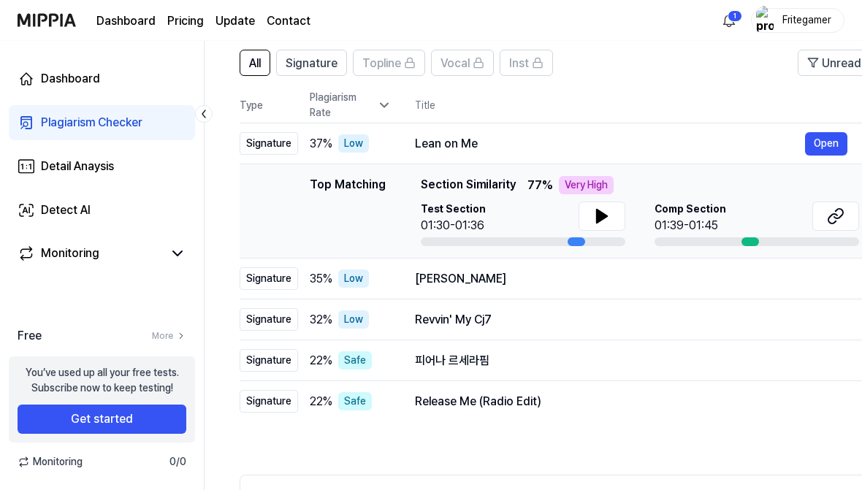
click at [478, 61] on icon at bounding box center [479, 63] width 12 height 12
click at [333, 58] on span "Signature" at bounding box center [312, 64] width 52 height 18
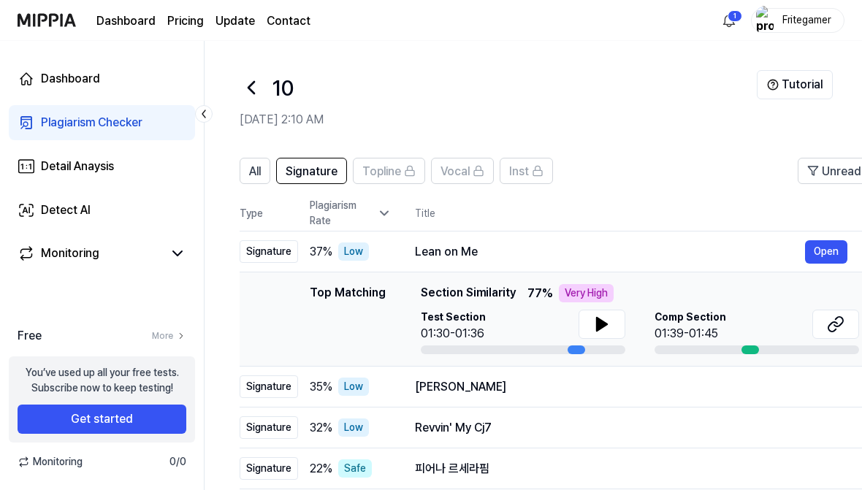
click at [403, 159] on button "Topline" at bounding box center [389, 171] width 72 height 26
click at [411, 174] on icon at bounding box center [410, 171] width 12 height 12
click at [410, 173] on icon at bounding box center [410, 171] width 12 height 12
click at [417, 160] on button "Topline" at bounding box center [389, 171] width 72 height 26
click at [465, 167] on span "Vocal" at bounding box center [454, 172] width 29 height 18
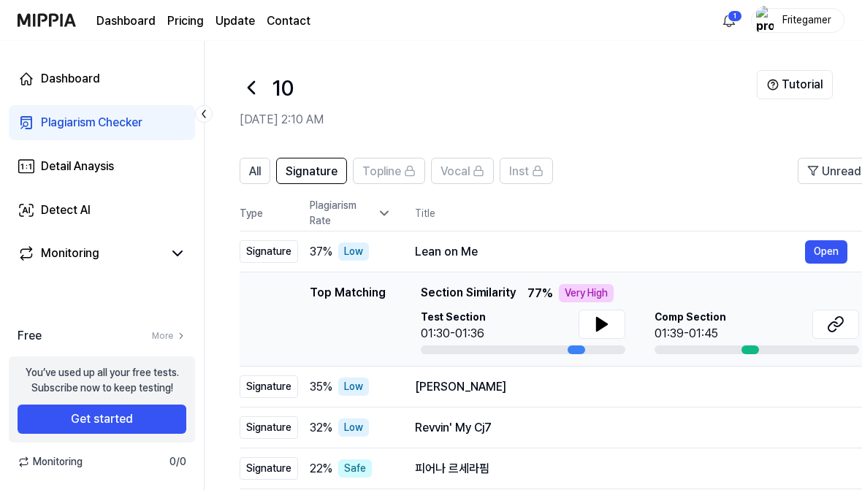
click at [473, 158] on button "Vocal" at bounding box center [462, 171] width 63 height 26
click at [473, 157] on div "All Signature Topline Vocal Inst Unread All Signature Topline Vocal Inst Type P…" at bounding box center [794, 439] width 1178 height 593
click at [470, 163] on div "Vocal" at bounding box center [462, 170] width 44 height 19
click at [470, 162] on div "Vocal" at bounding box center [462, 170] width 44 height 19
